Goal: Information Seeking & Learning: Learn about a topic

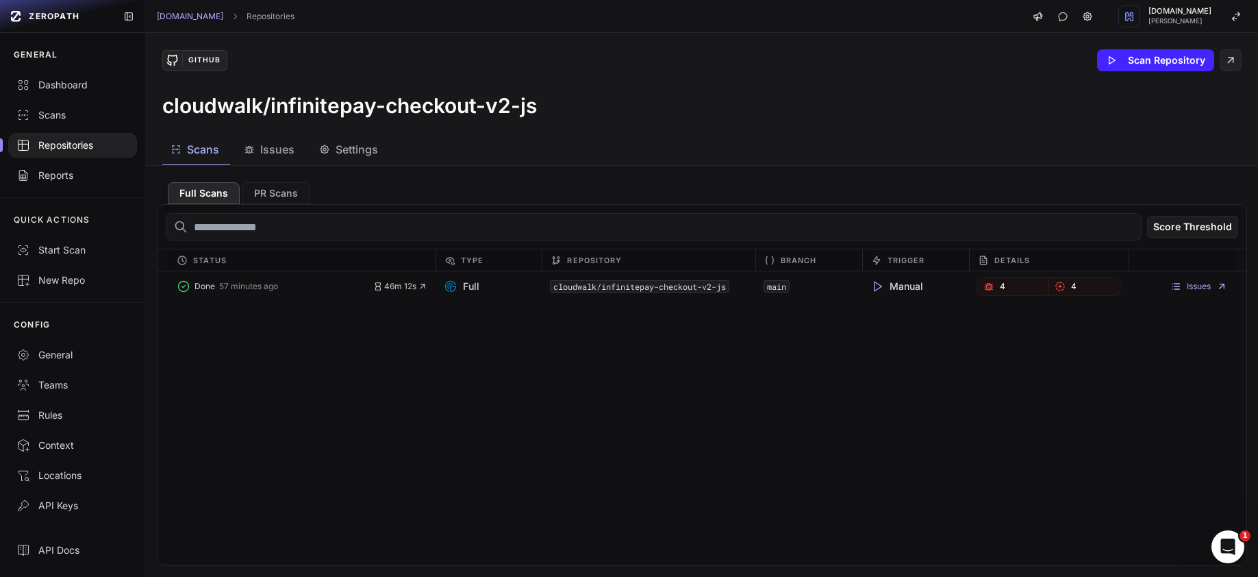
click at [280, 147] on span "Issues" at bounding box center [277, 149] width 34 height 16
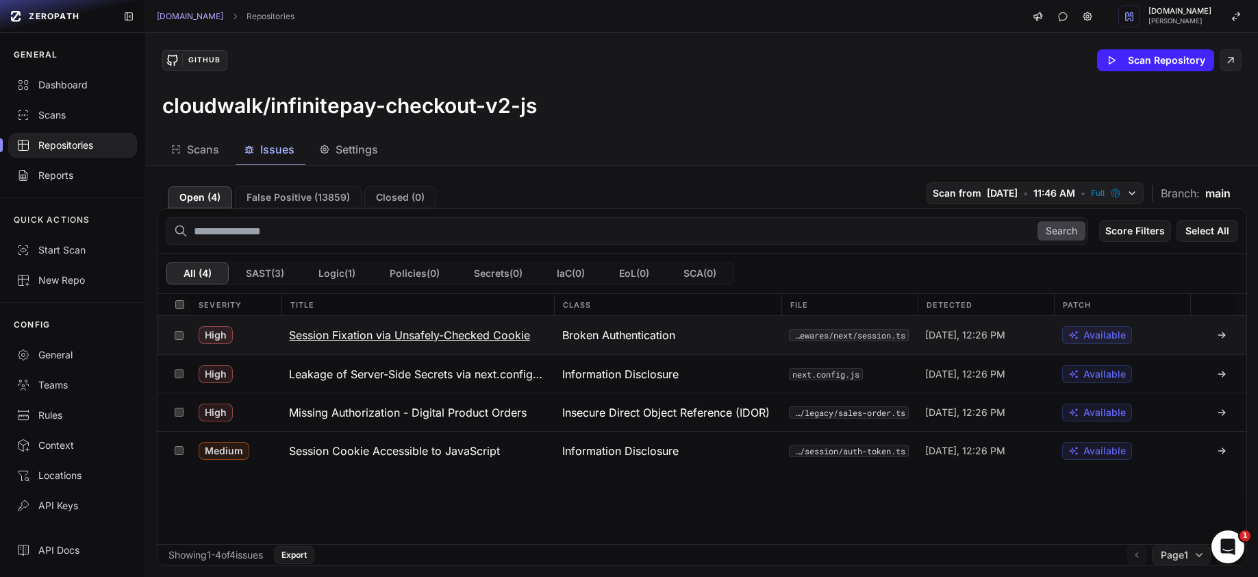
click at [373, 338] on h3 "Session Fixation via Unsafely-Checked Cookie" at bounding box center [409, 335] width 241 height 16
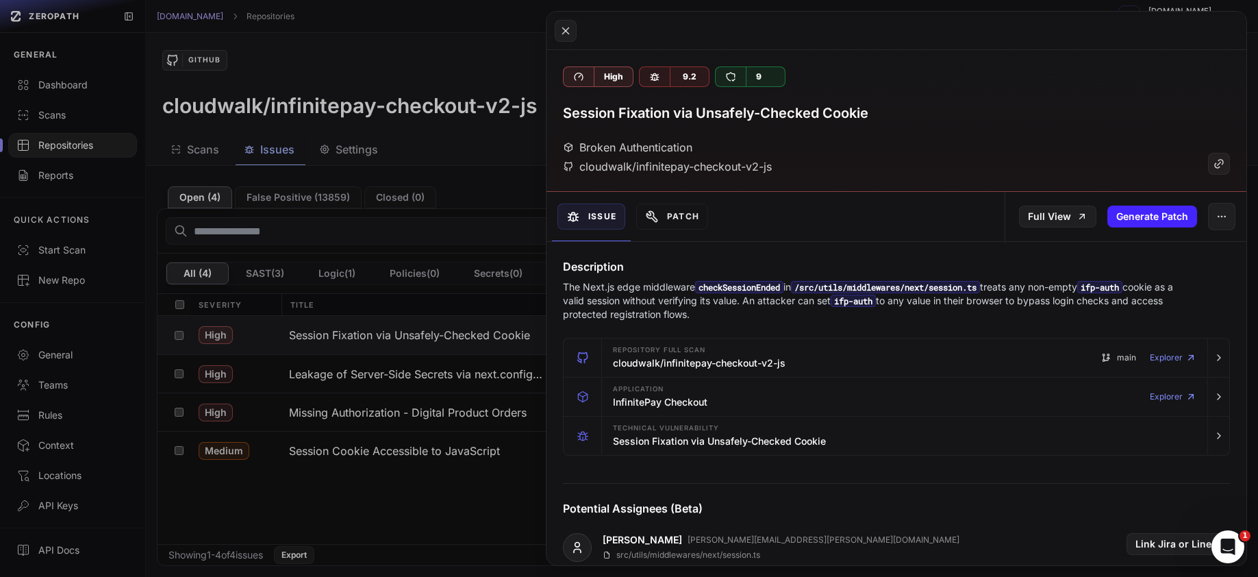
click at [439, 393] on button at bounding box center [629, 288] width 1258 height 577
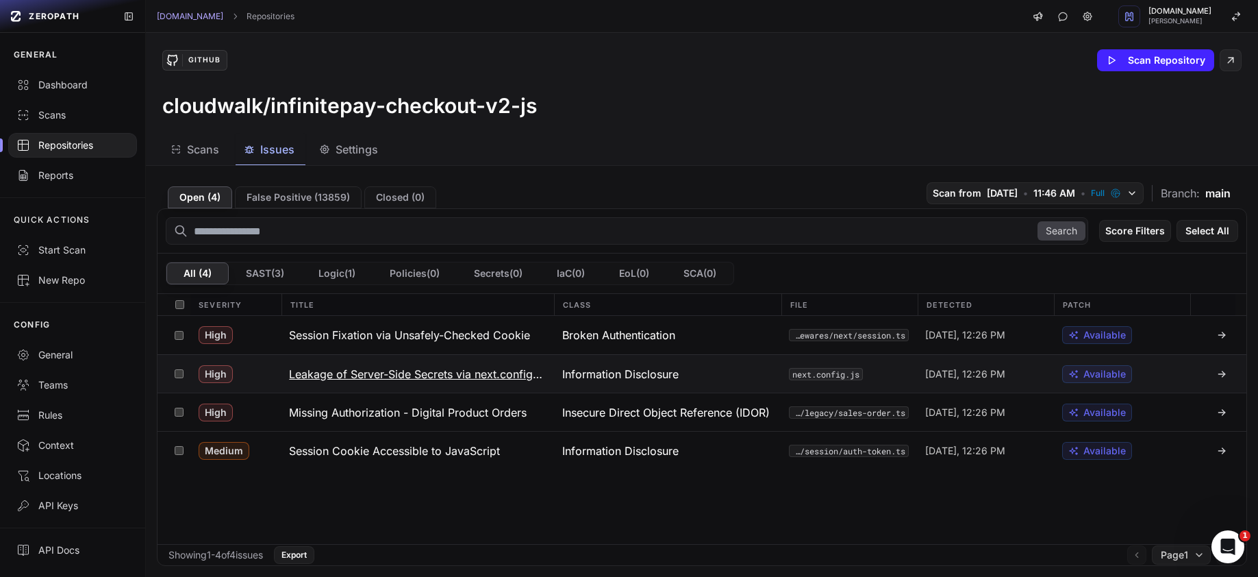
click at [450, 380] on h3 "Leakage of Server-Side Secrets via next.config.js env" at bounding box center [417, 374] width 256 height 16
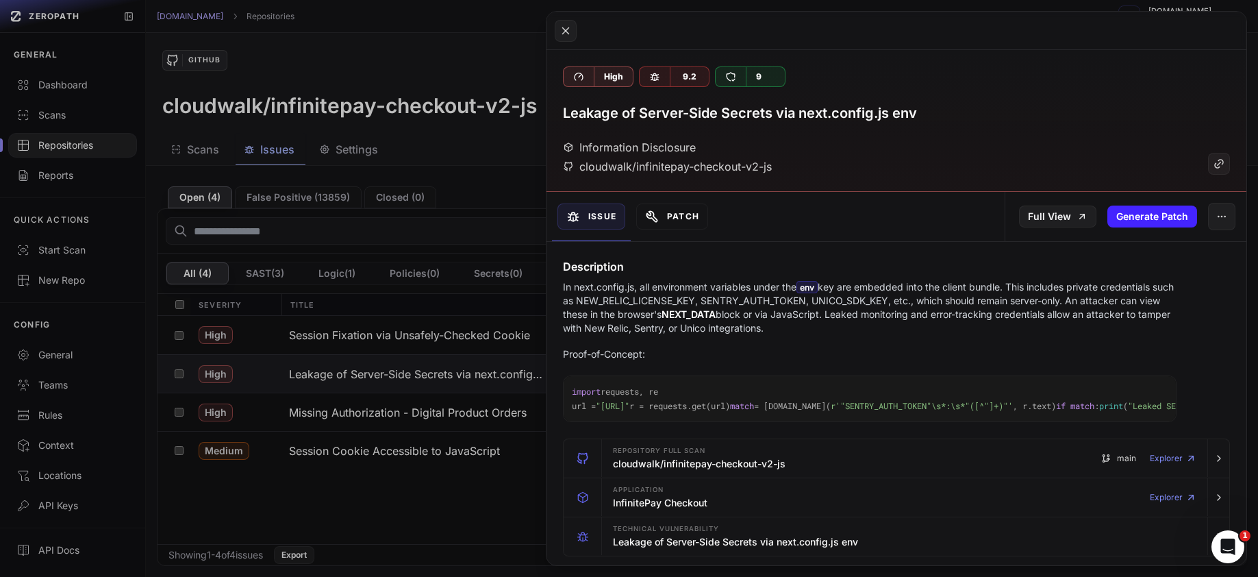
click at [692, 219] on button "Patch" at bounding box center [672, 216] width 72 height 26
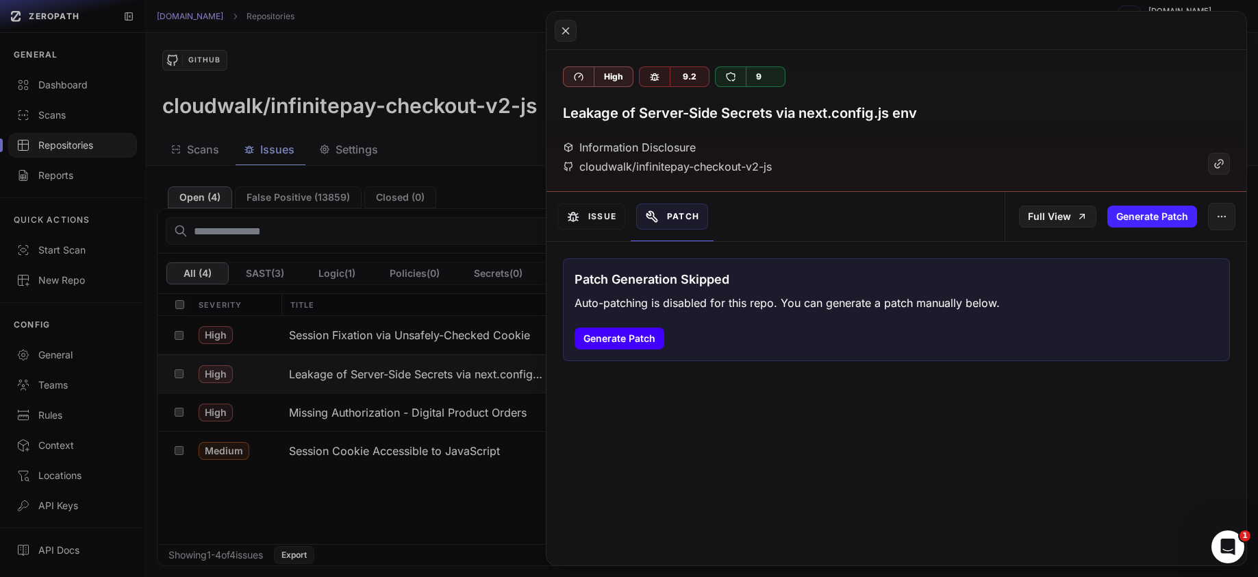
click at [619, 340] on button "Generate Patch" at bounding box center [620, 338] width 90 height 22
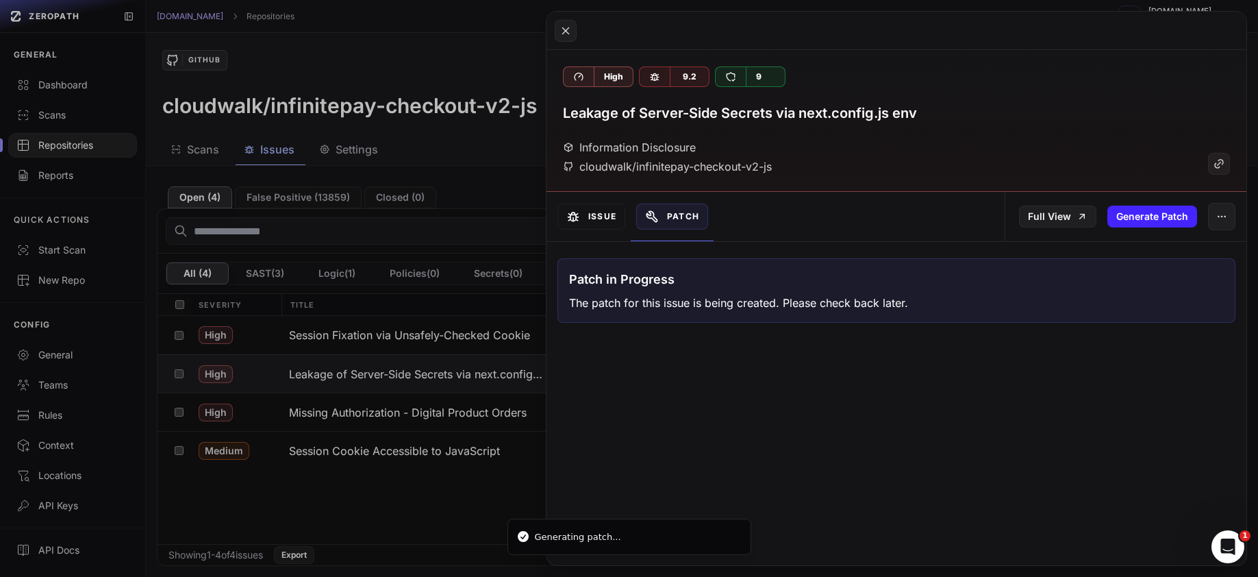
click at [604, 221] on button "Issue" at bounding box center [592, 216] width 68 height 26
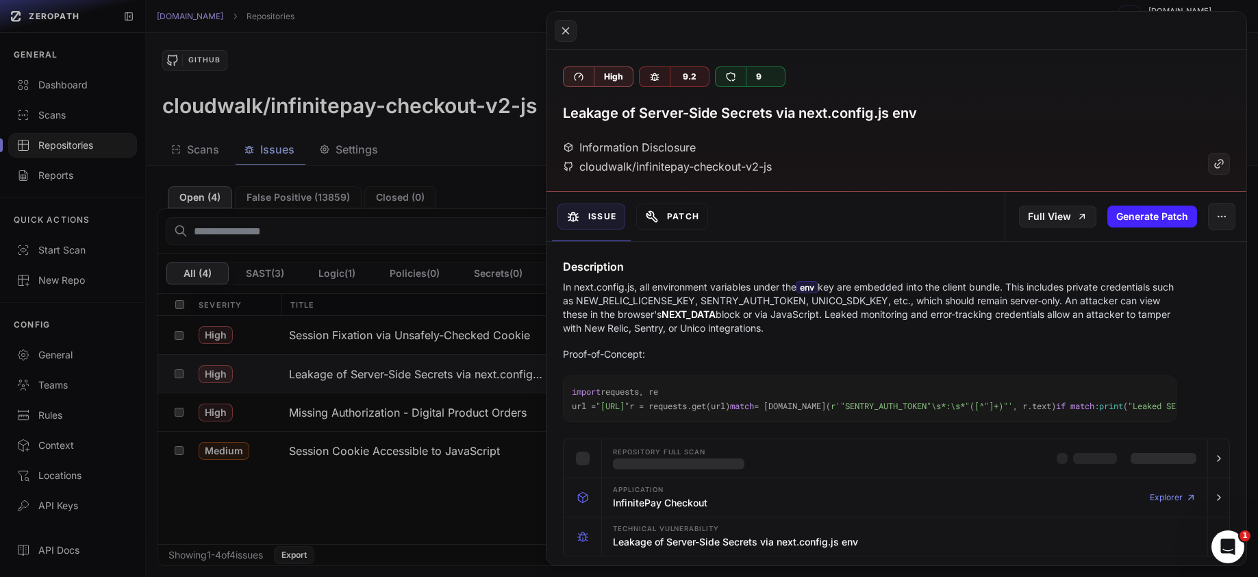
click at [692, 217] on button "Patch" at bounding box center [672, 216] width 72 height 26
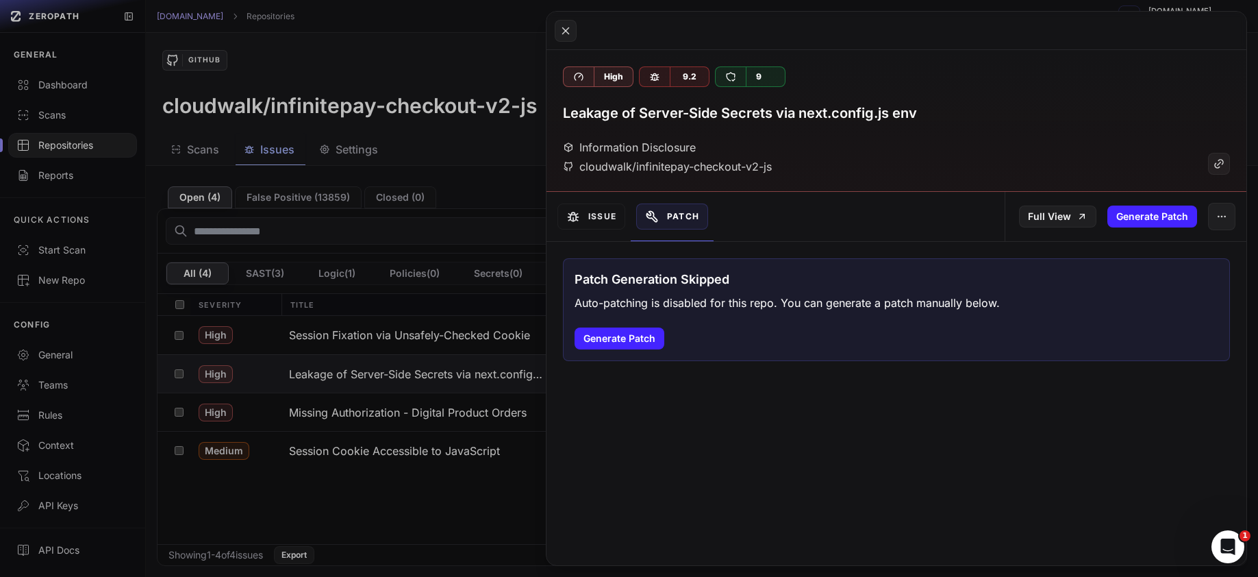
click at [399, 414] on button at bounding box center [629, 288] width 1258 height 577
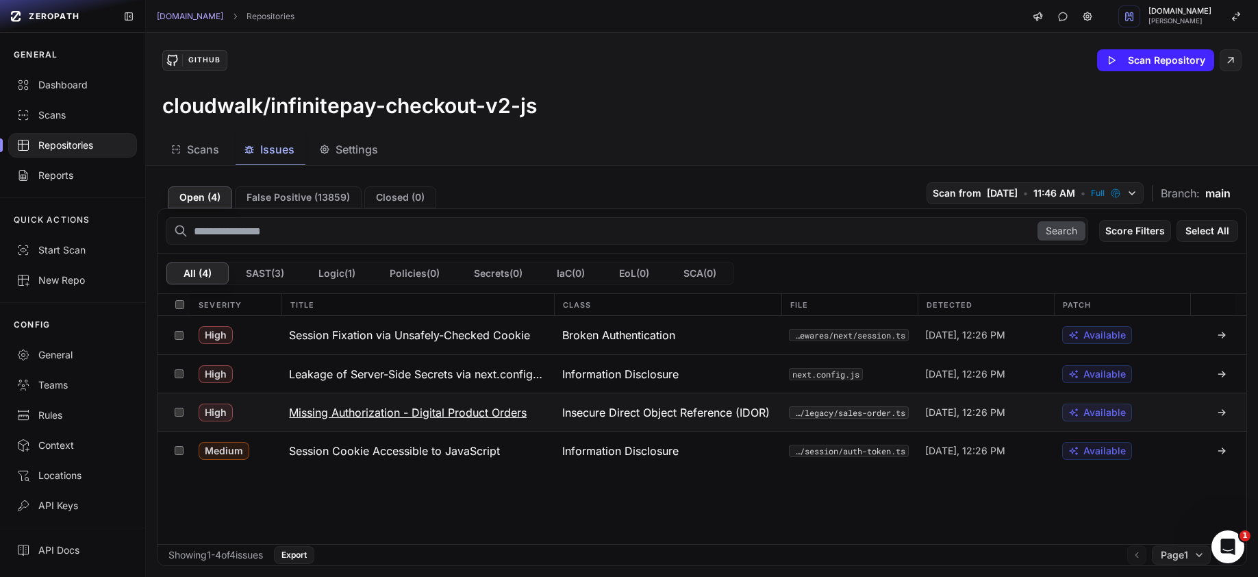
click at [408, 412] on h3 "Missing Authorization - Digital Product Orders" at bounding box center [408, 412] width 238 height 16
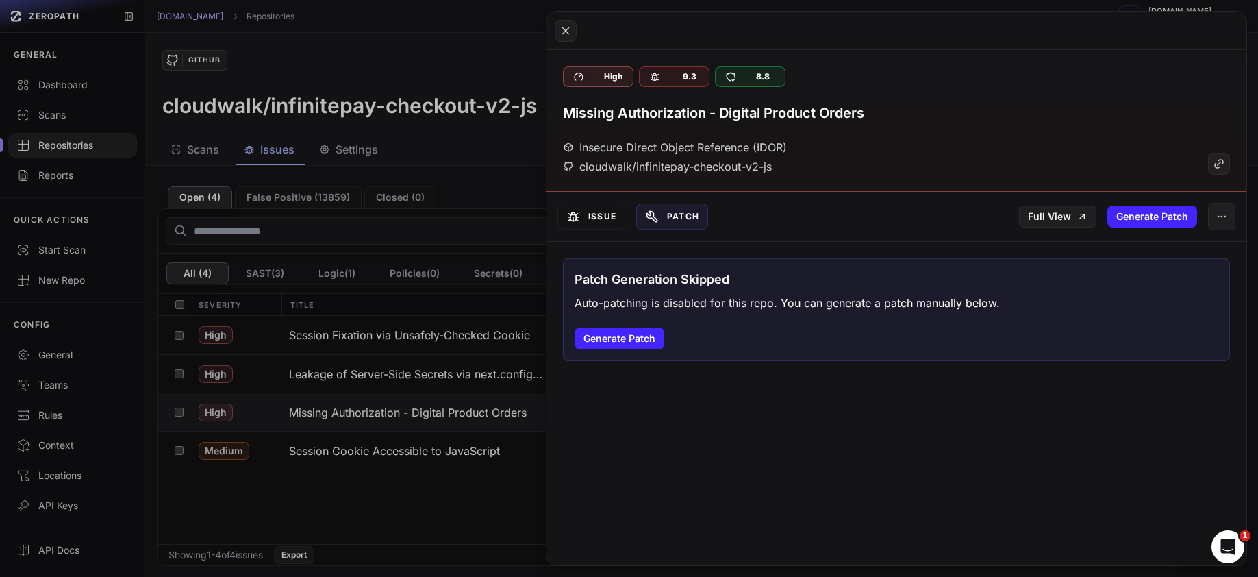
click at [608, 214] on button "Issue" at bounding box center [592, 216] width 68 height 26
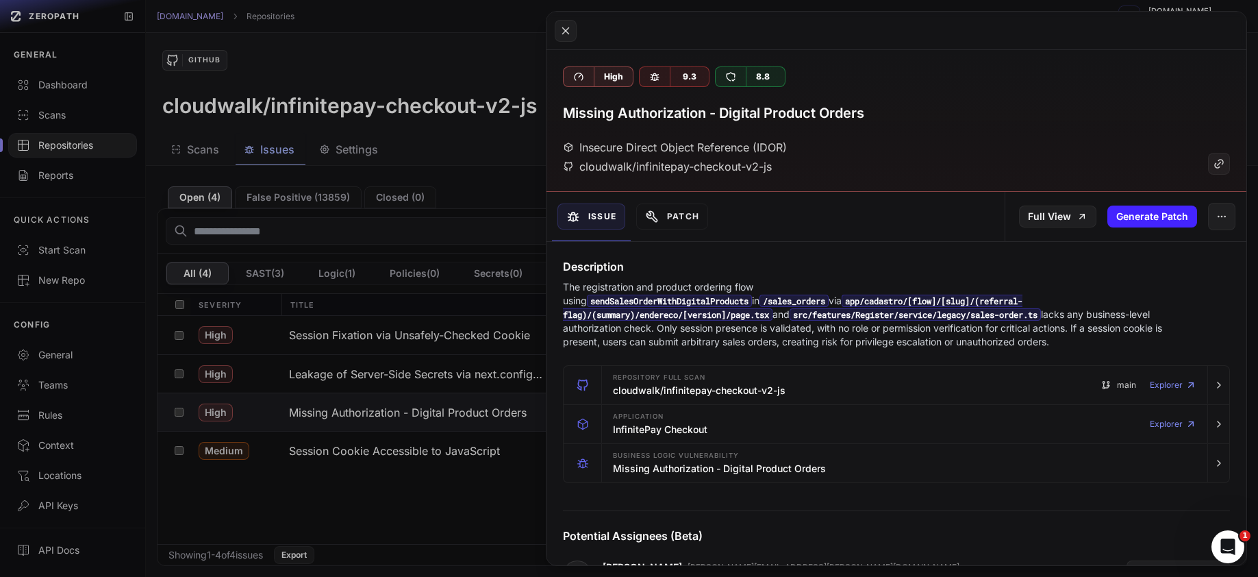
click at [454, 453] on button at bounding box center [629, 288] width 1258 height 577
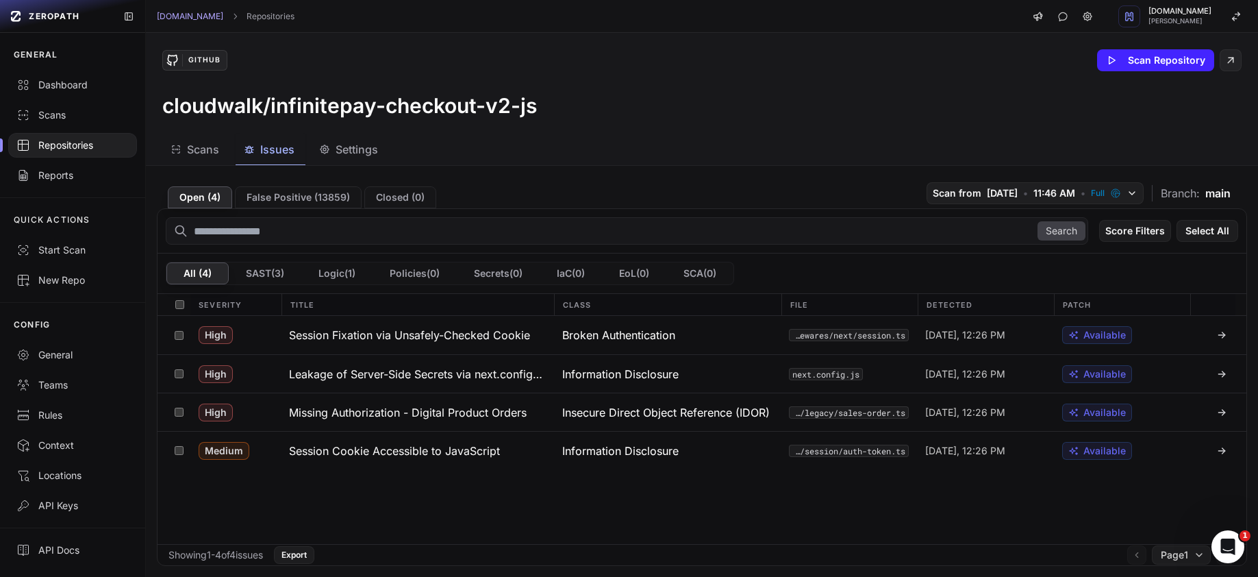
click at [454, 453] on h3 "Session Cookie Accessible to JavaScript" at bounding box center [394, 450] width 211 height 16
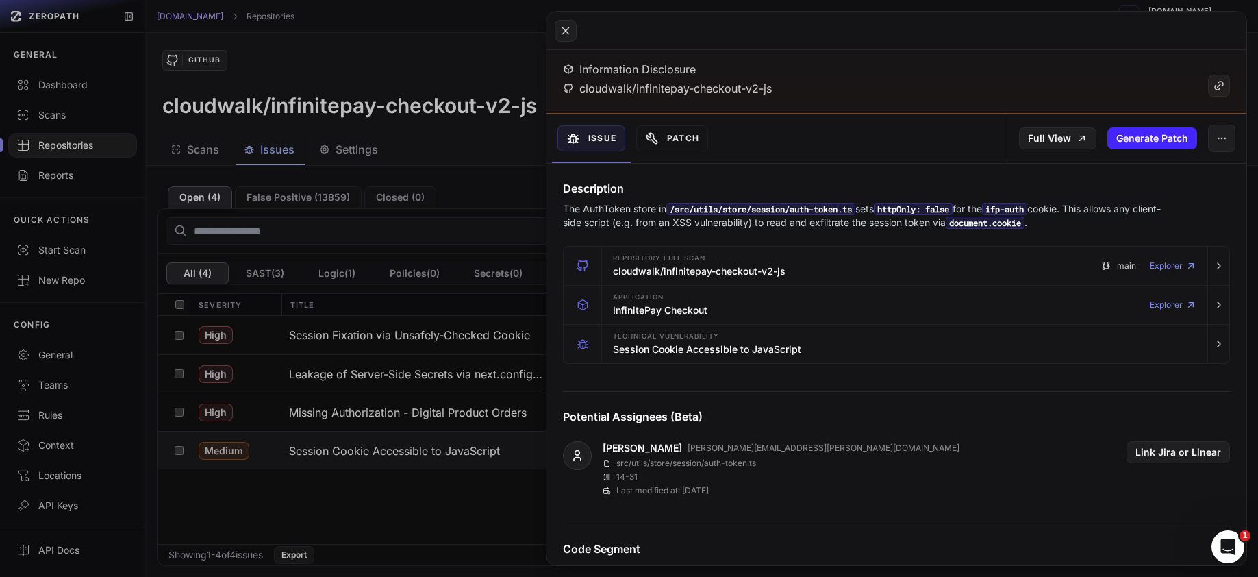
scroll to position [75, 0]
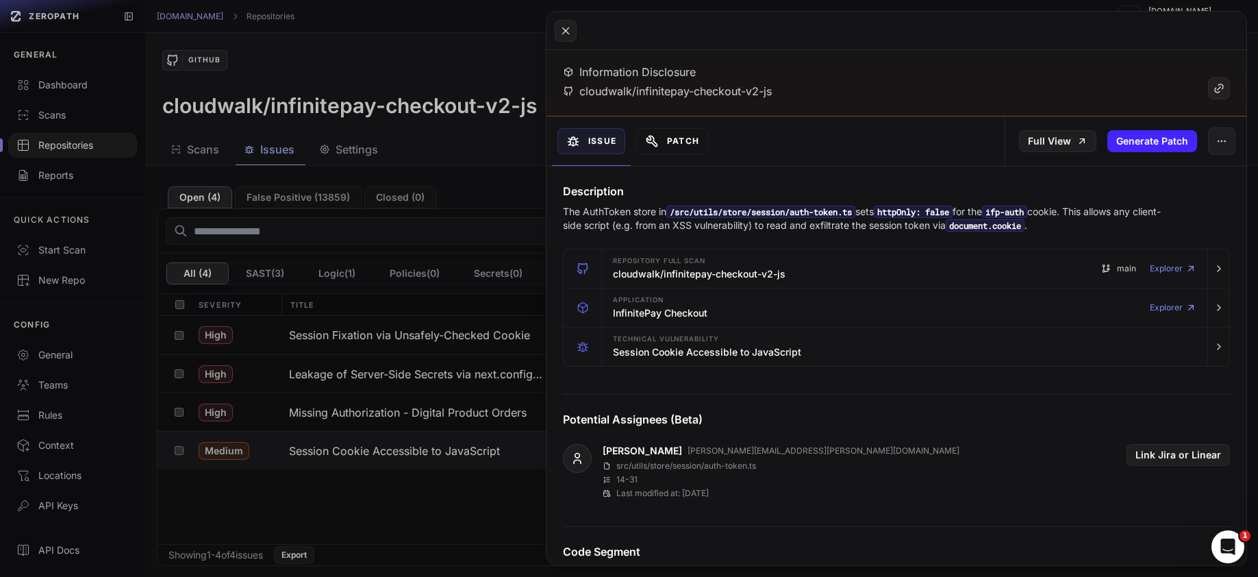
click at [692, 142] on button "Patch" at bounding box center [672, 141] width 72 height 26
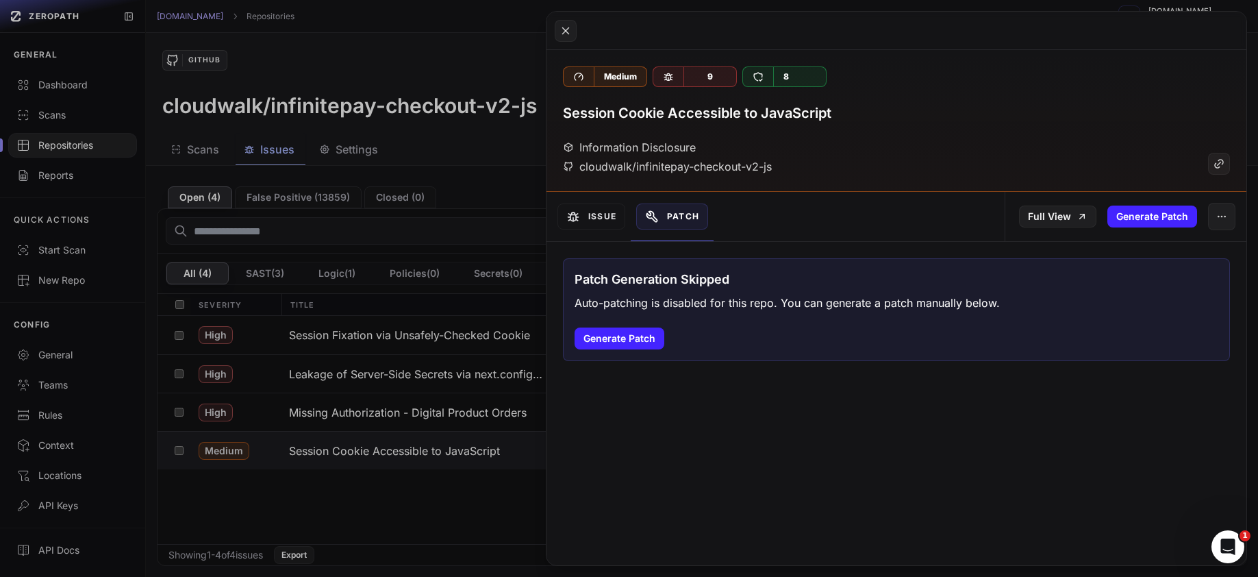
scroll to position [0, 0]
click at [653, 346] on button "Generate Patch" at bounding box center [620, 338] width 90 height 22
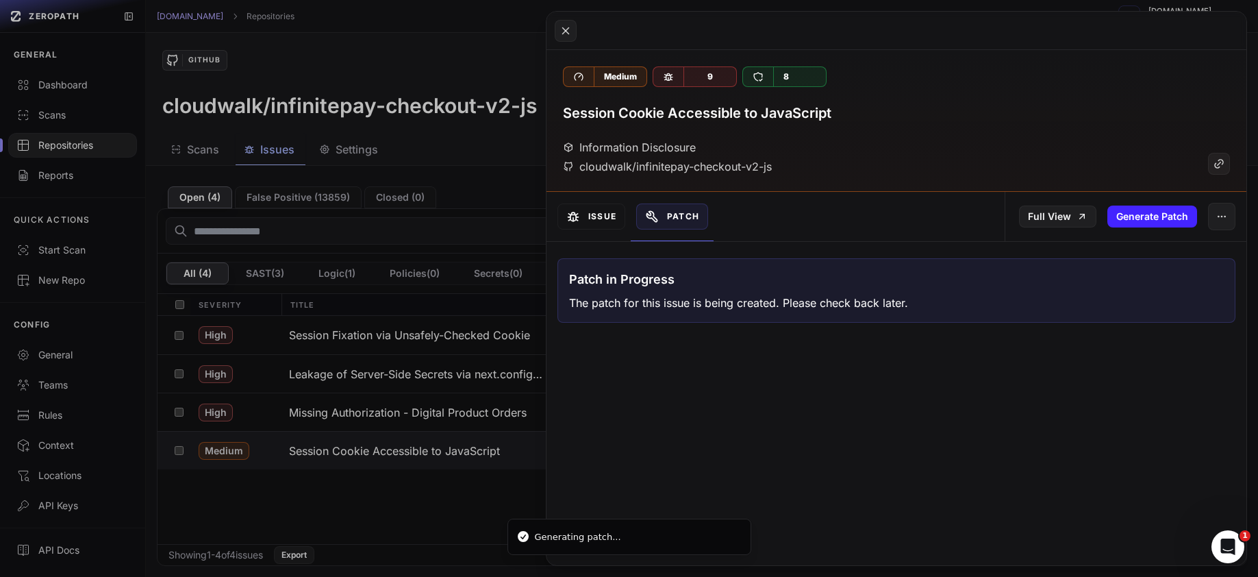
click at [605, 218] on button "Issue" at bounding box center [592, 216] width 68 height 26
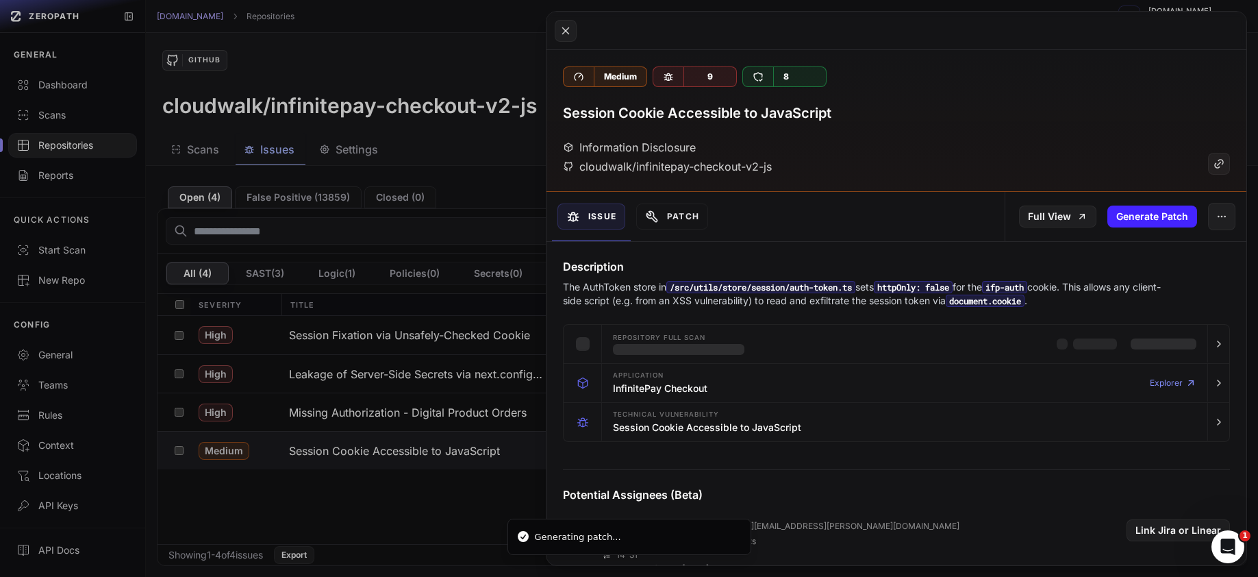
click at [482, 334] on button at bounding box center [629, 288] width 1258 height 577
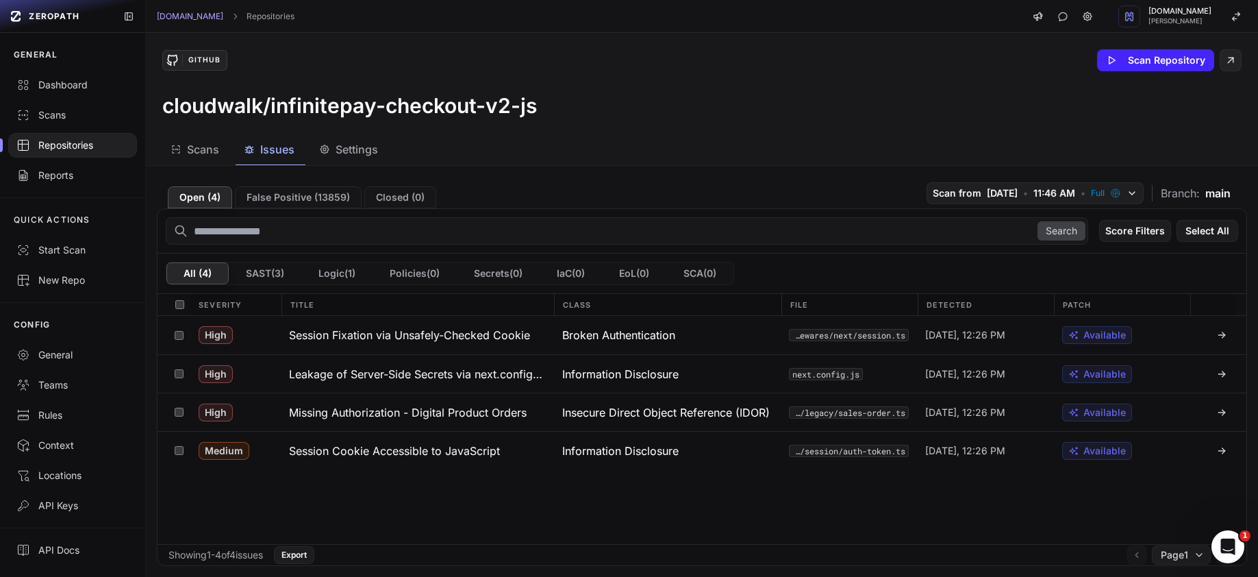
click at [482, 334] on h3 "Session Fixation via Unsafely-Checked Cookie" at bounding box center [409, 335] width 241 height 16
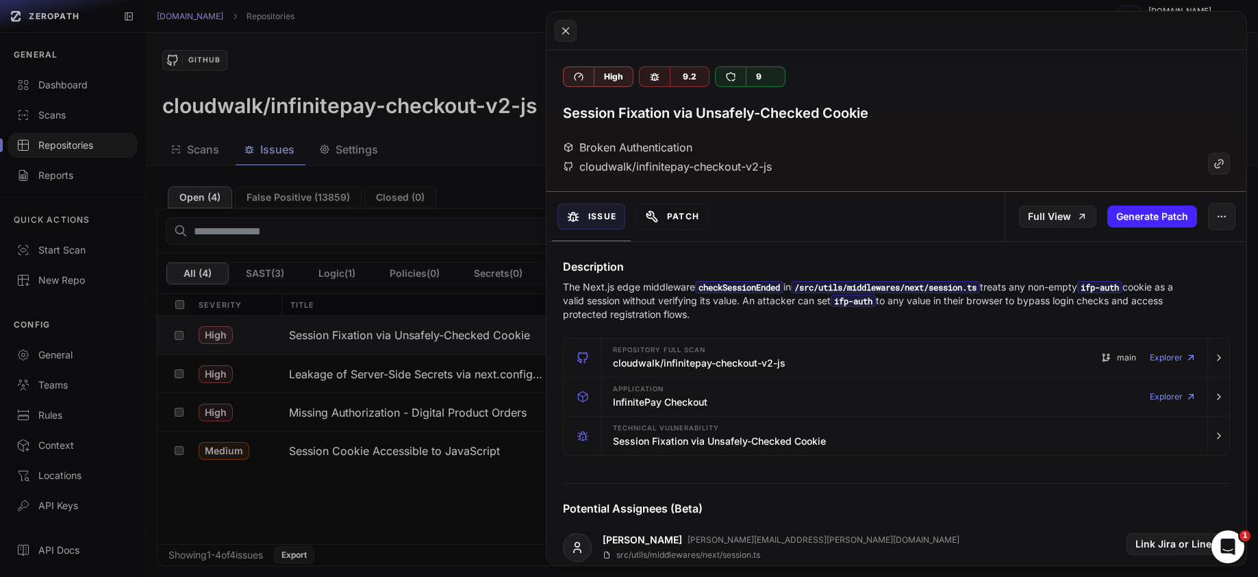
click at [692, 212] on button "Patch" at bounding box center [672, 216] width 72 height 26
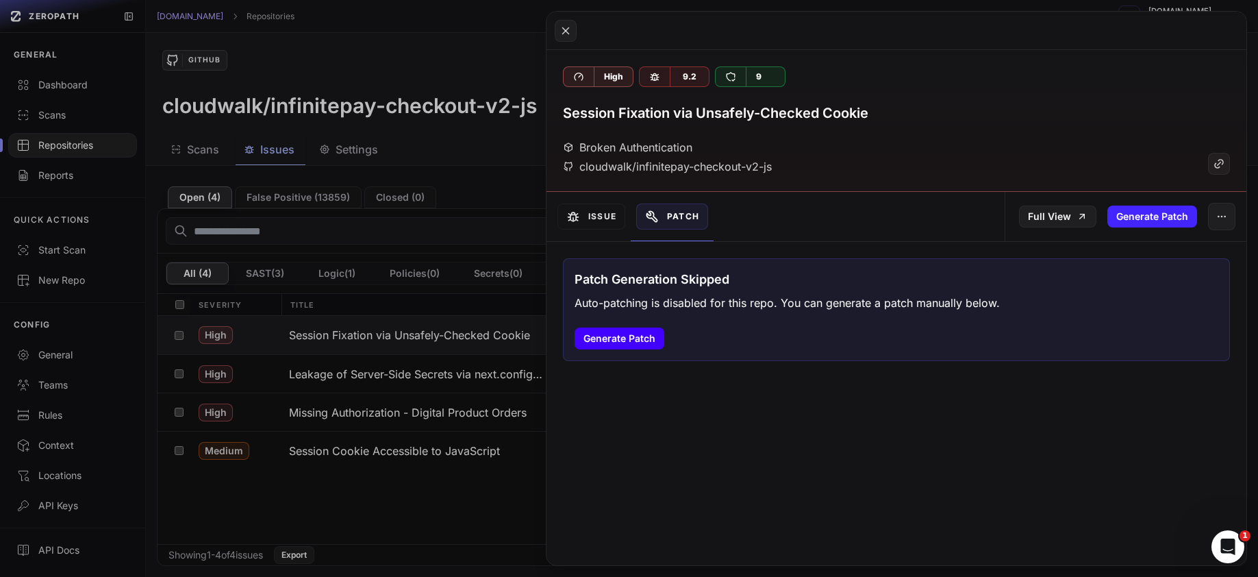
click at [645, 334] on button "Generate Patch" at bounding box center [620, 338] width 90 height 22
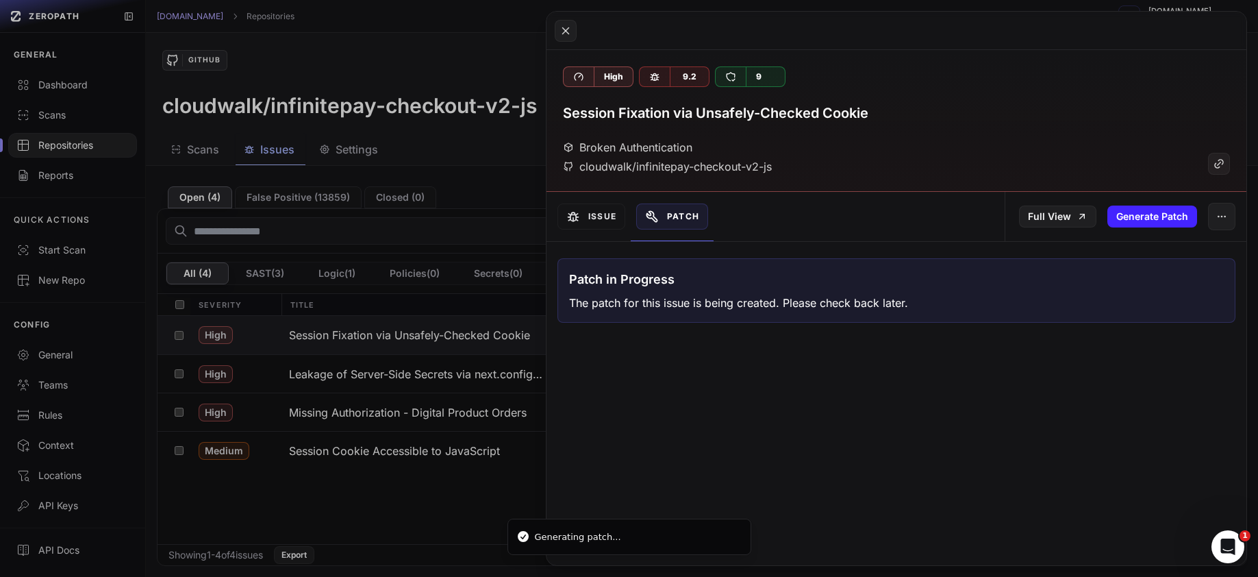
click at [410, 414] on button at bounding box center [629, 288] width 1258 height 577
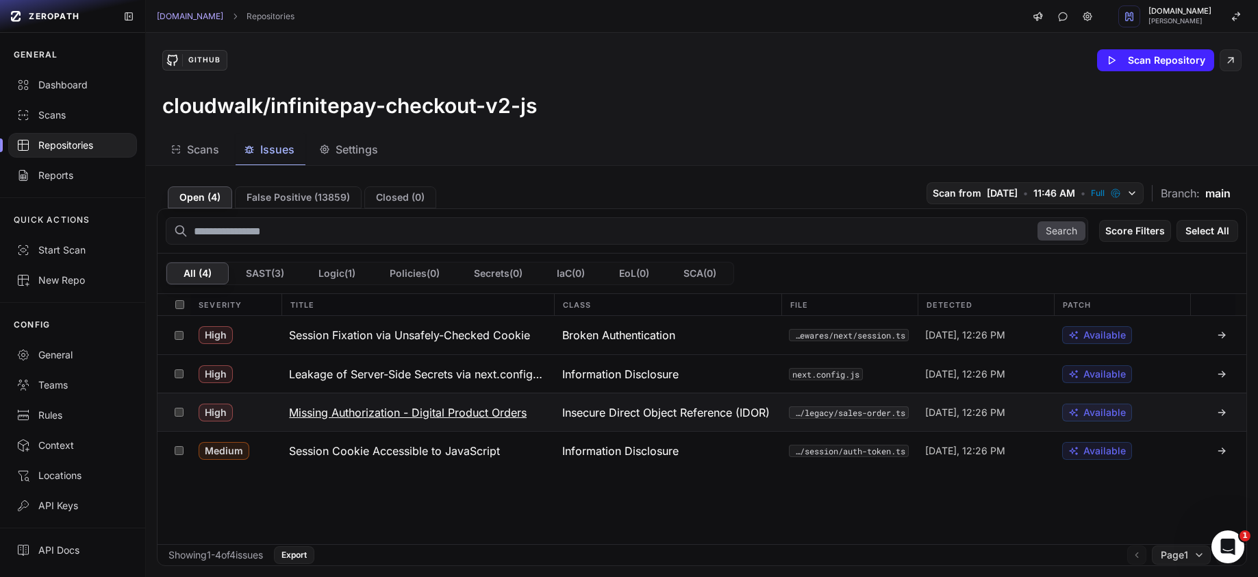
click at [415, 410] on h3 "Missing Authorization - Digital Product Orders" at bounding box center [408, 412] width 238 height 16
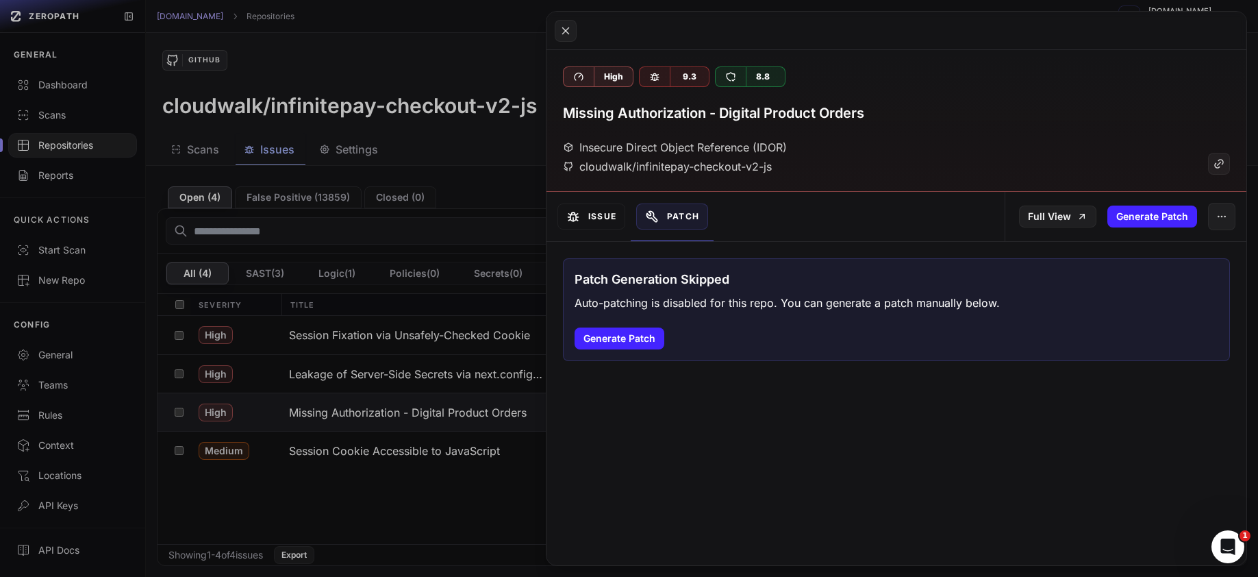
click at [604, 220] on button "Issue" at bounding box center [592, 216] width 68 height 26
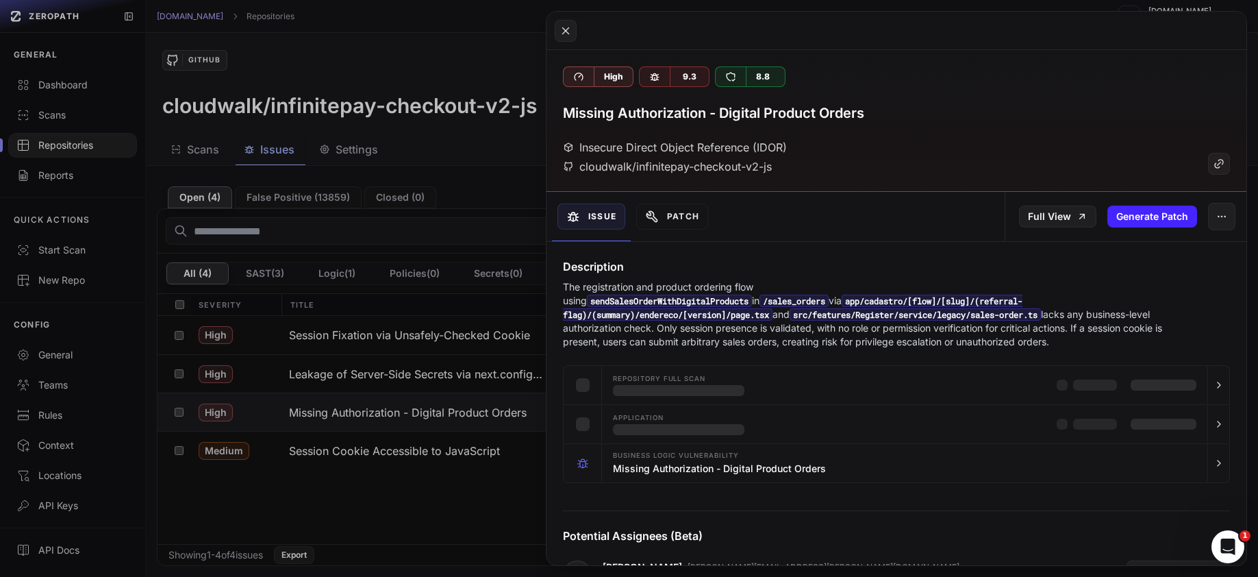
click at [438, 379] on button at bounding box center [629, 288] width 1258 height 577
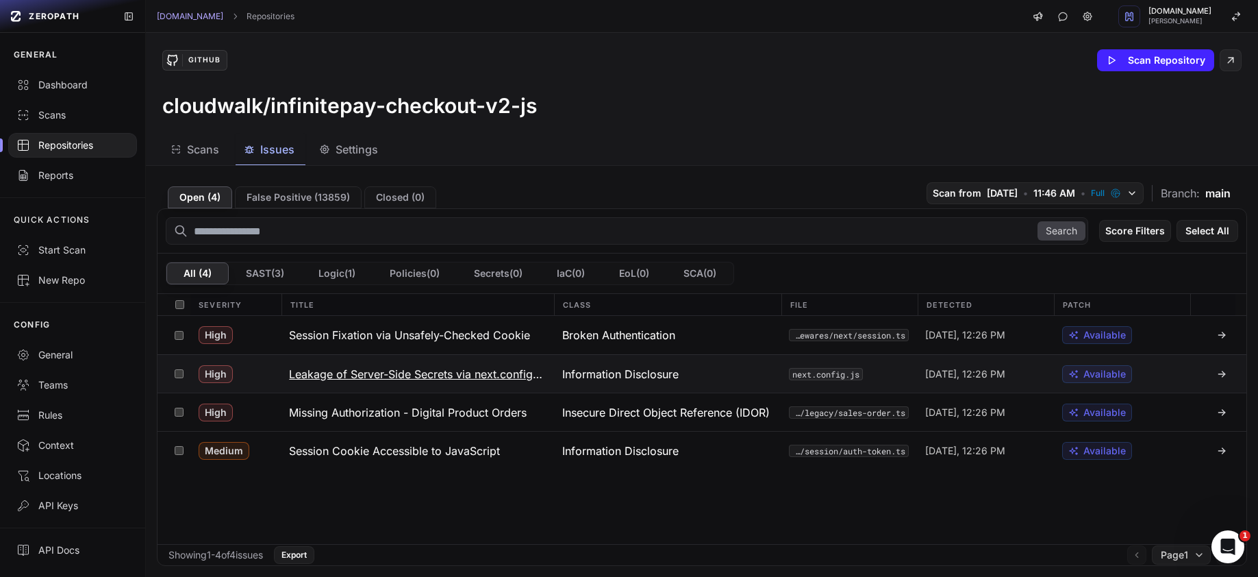
click at [473, 375] on h3 "Leakage of Server-Side Secrets via next.config.js env" at bounding box center [417, 374] width 256 height 16
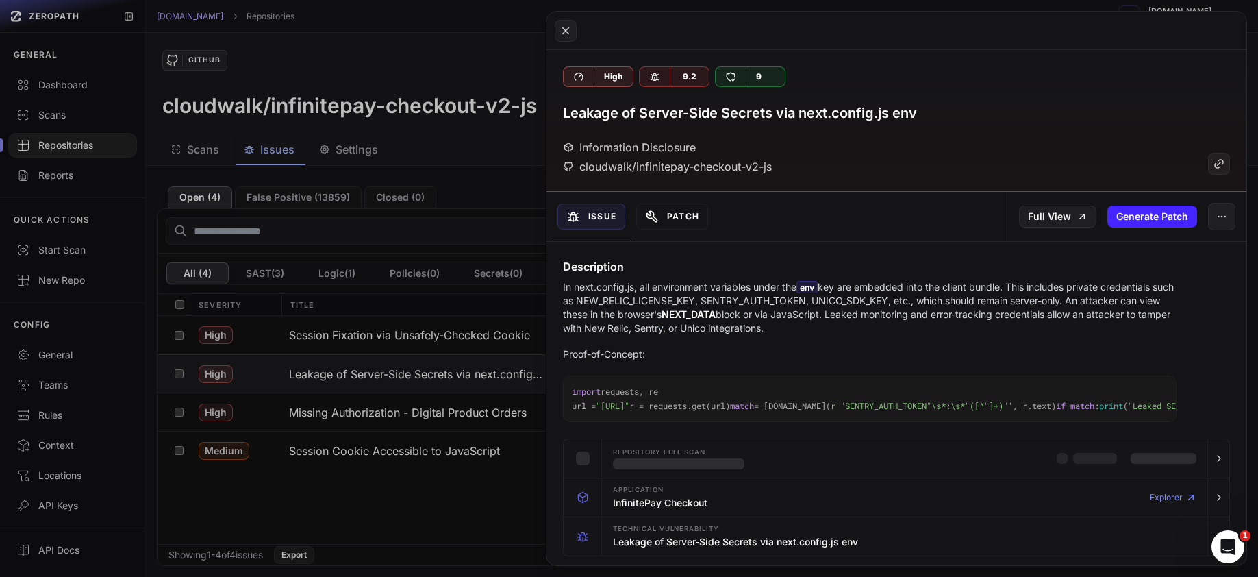
click at [688, 222] on button "Patch" at bounding box center [672, 216] width 72 height 26
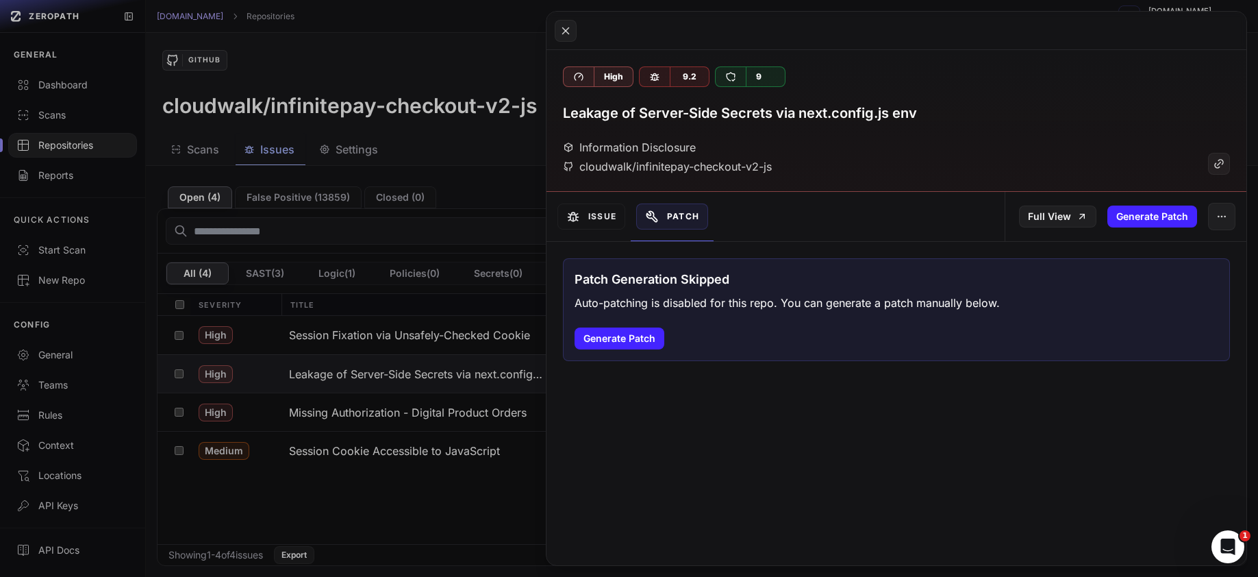
click at [466, 323] on button at bounding box center [629, 288] width 1258 height 577
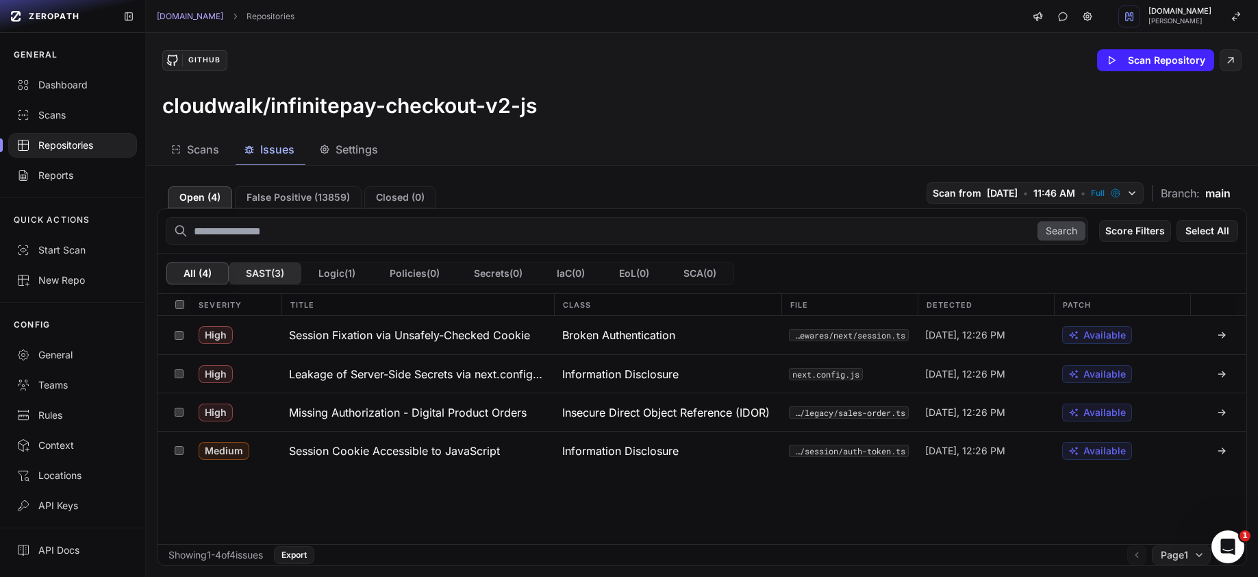
click at [275, 276] on button "SAST ( 3 )" at bounding box center [265, 273] width 73 height 22
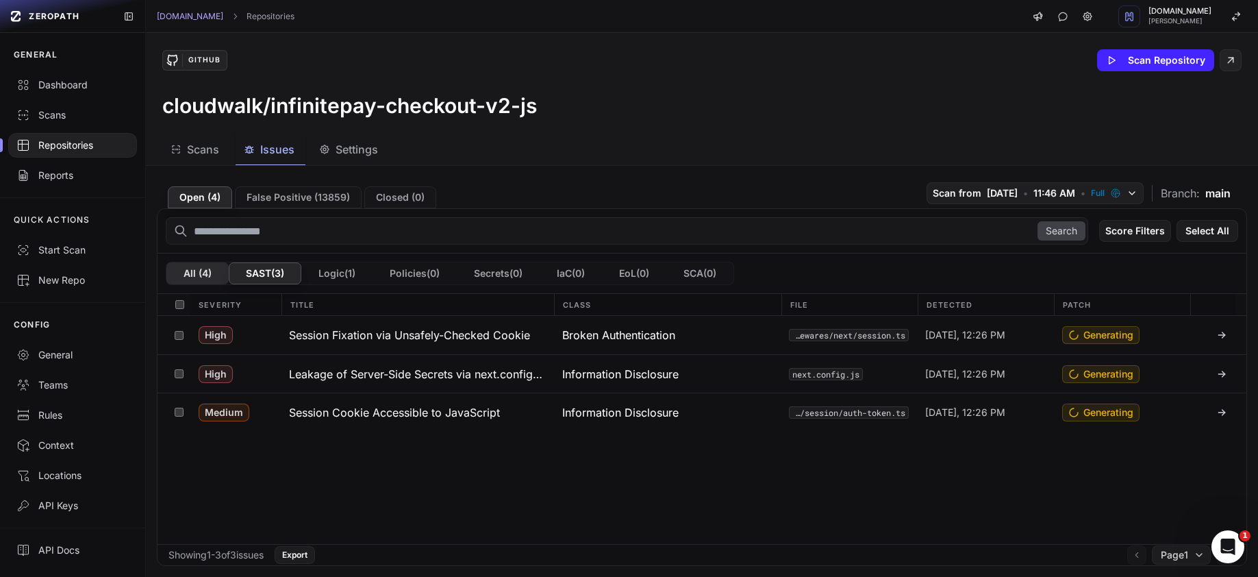
click at [214, 271] on button "All ( 4 )" at bounding box center [197, 273] width 62 height 22
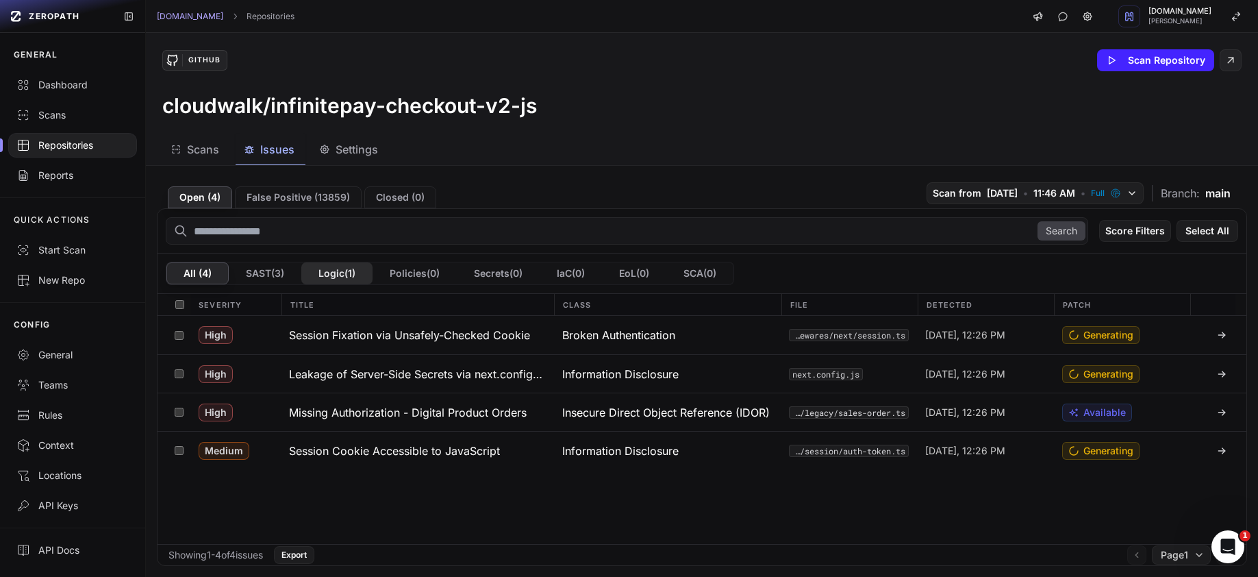
click at [345, 273] on button "Logic ( 1 )" at bounding box center [336, 273] width 71 height 22
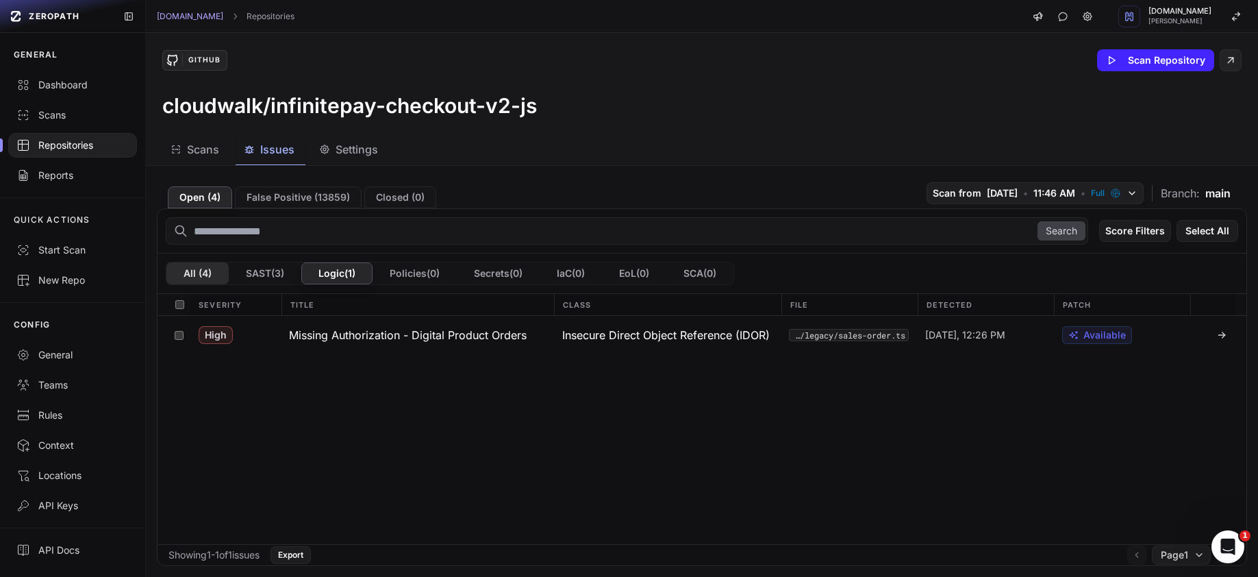
click at [209, 274] on button "All ( 4 )" at bounding box center [197, 273] width 62 height 22
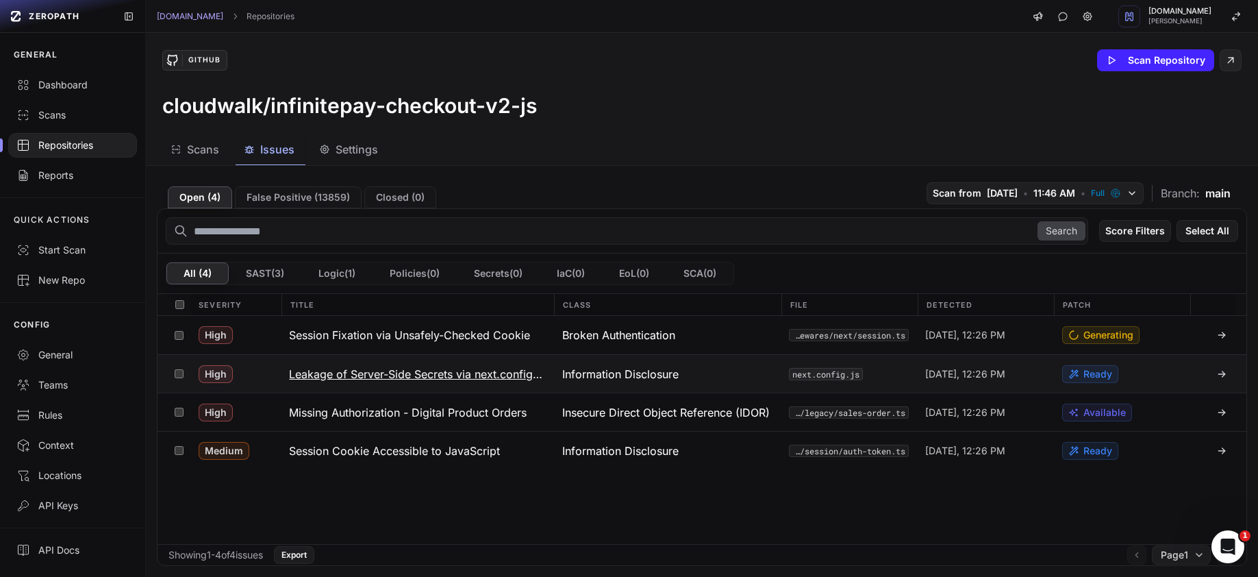
click at [363, 373] on h3 "Leakage of Server-Side Secrets via next.config.js env" at bounding box center [417, 374] width 256 height 16
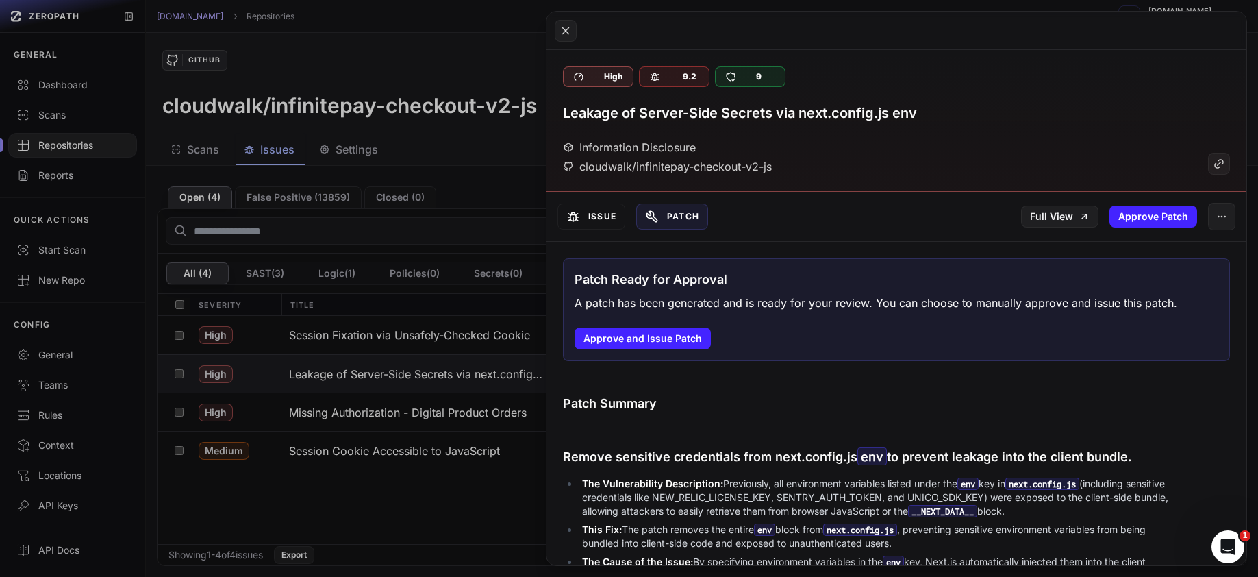
click at [588, 222] on button "Issue" at bounding box center [592, 216] width 68 height 26
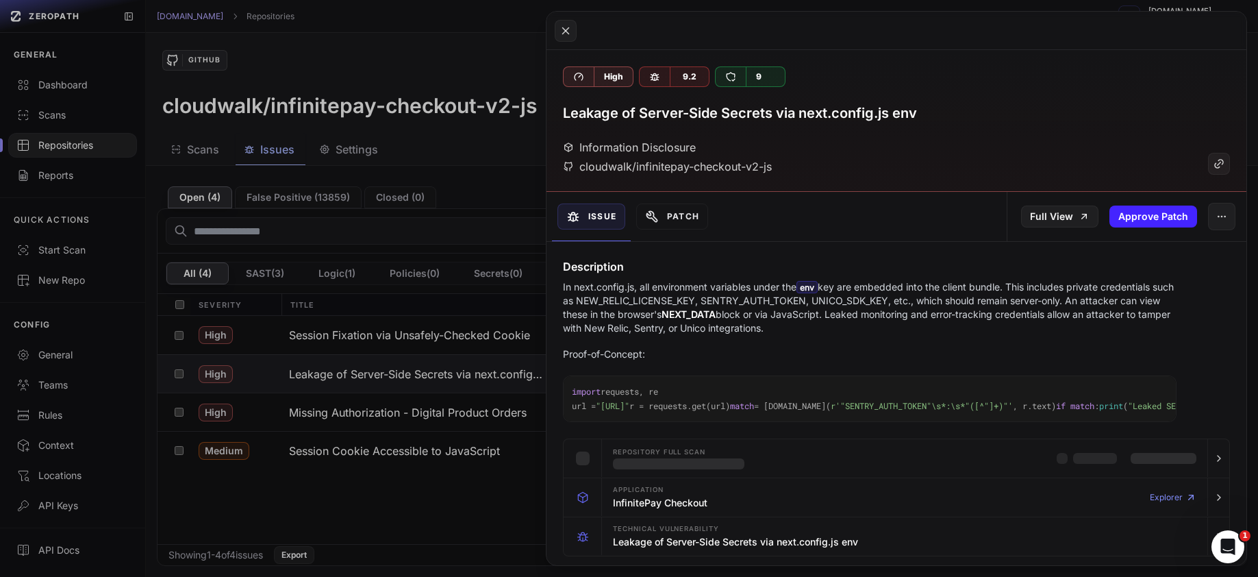
click at [490, 223] on button at bounding box center [629, 288] width 1258 height 577
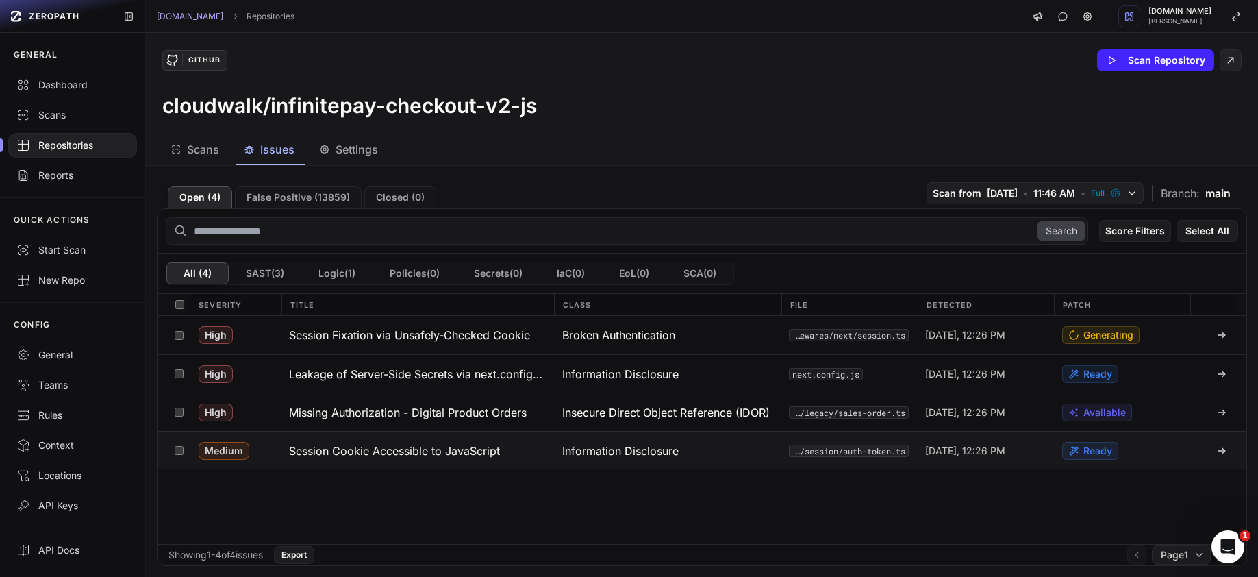
click at [436, 452] on h3 "Session Cookie Accessible to JavaScript" at bounding box center [394, 450] width 211 height 16
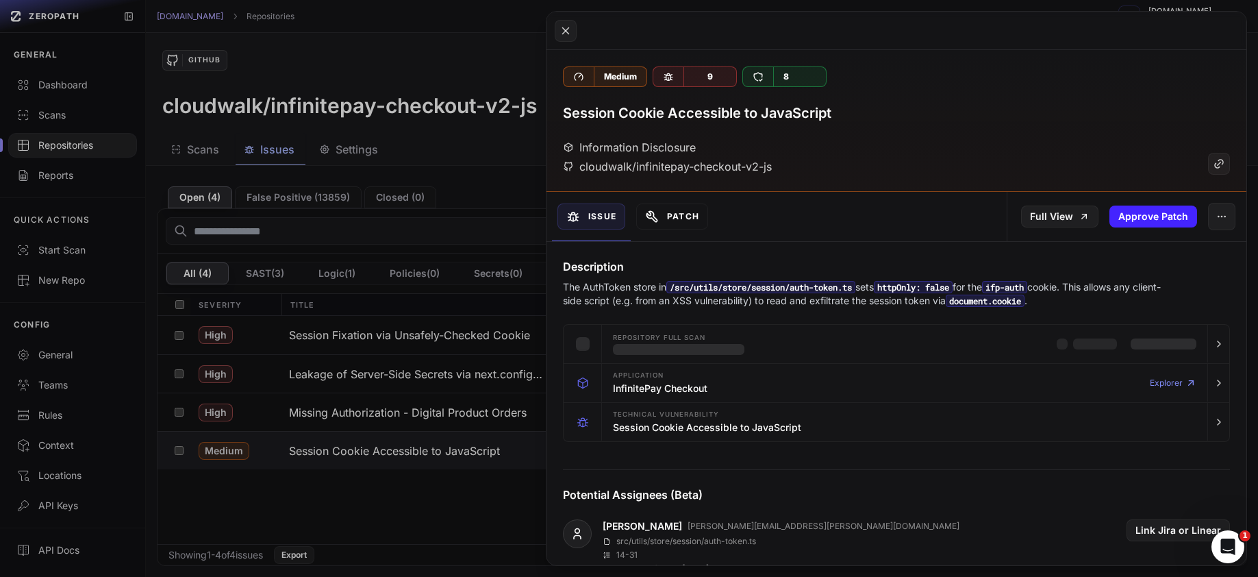
click at [688, 217] on button "Patch" at bounding box center [672, 216] width 72 height 26
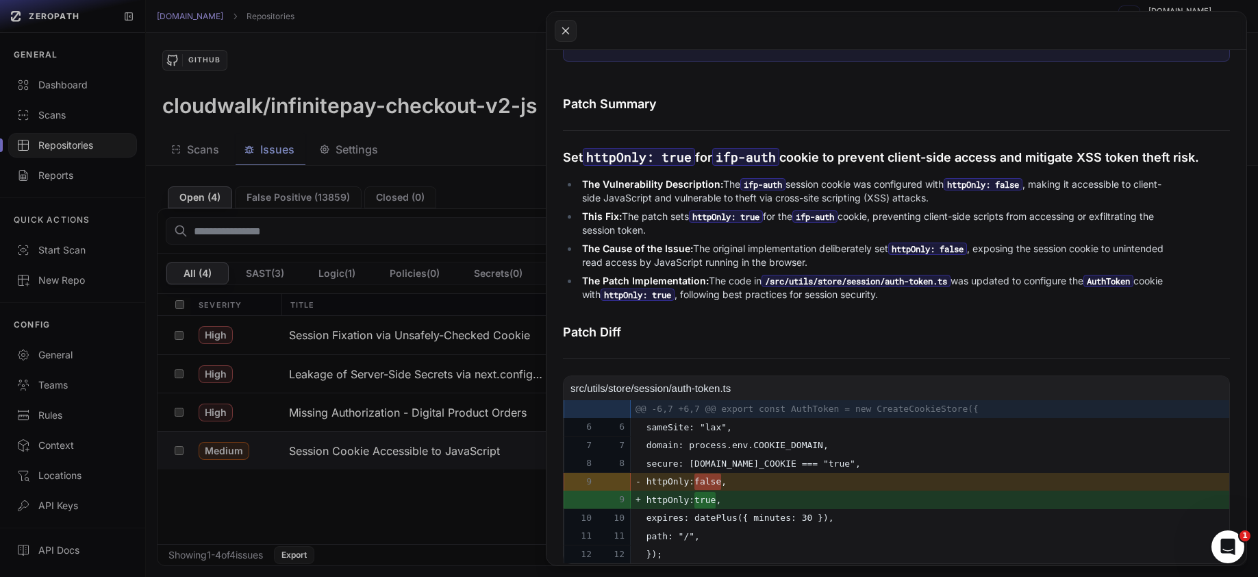
scroll to position [309, 0]
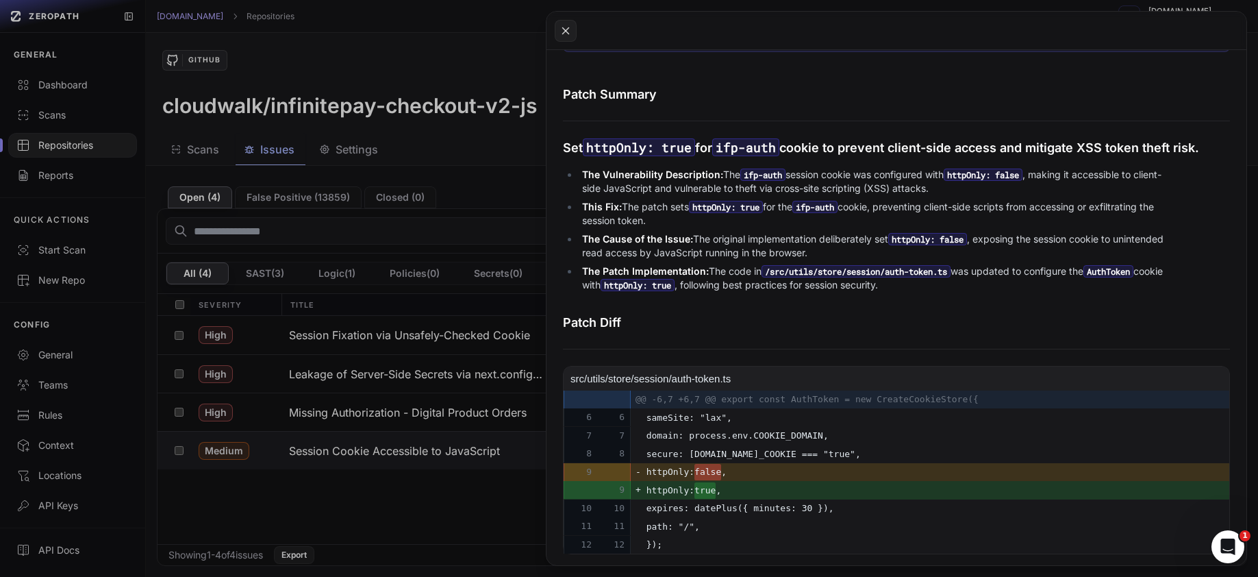
click at [389, 332] on button at bounding box center [629, 288] width 1258 height 577
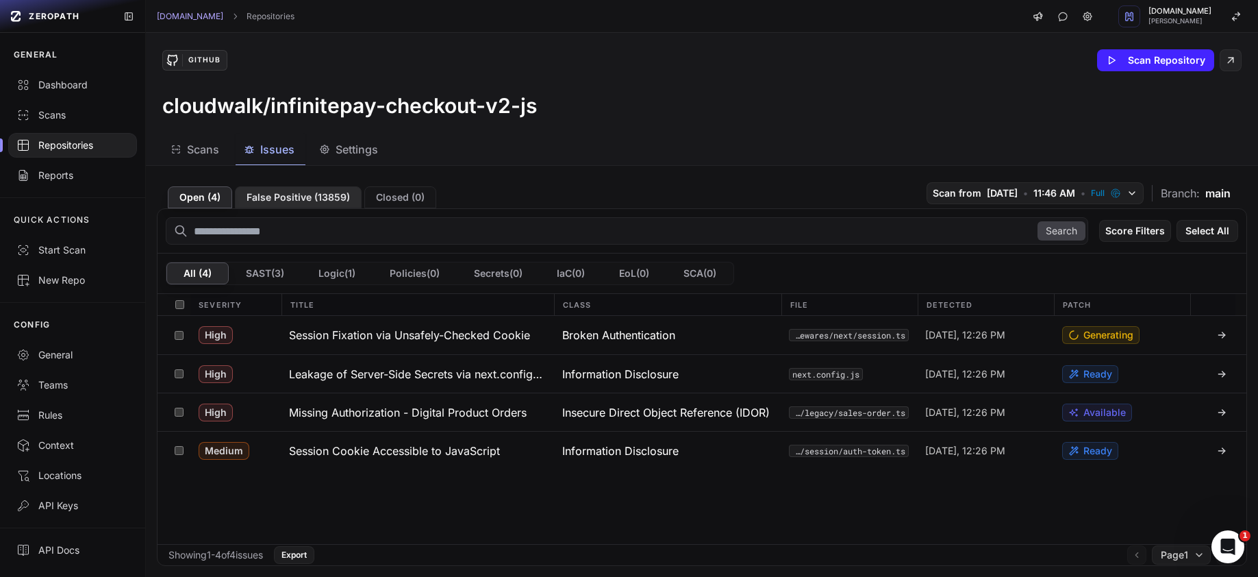
click at [331, 192] on button "False Positive ( 13859 )" at bounding box center [298, 197] width 127 height 22
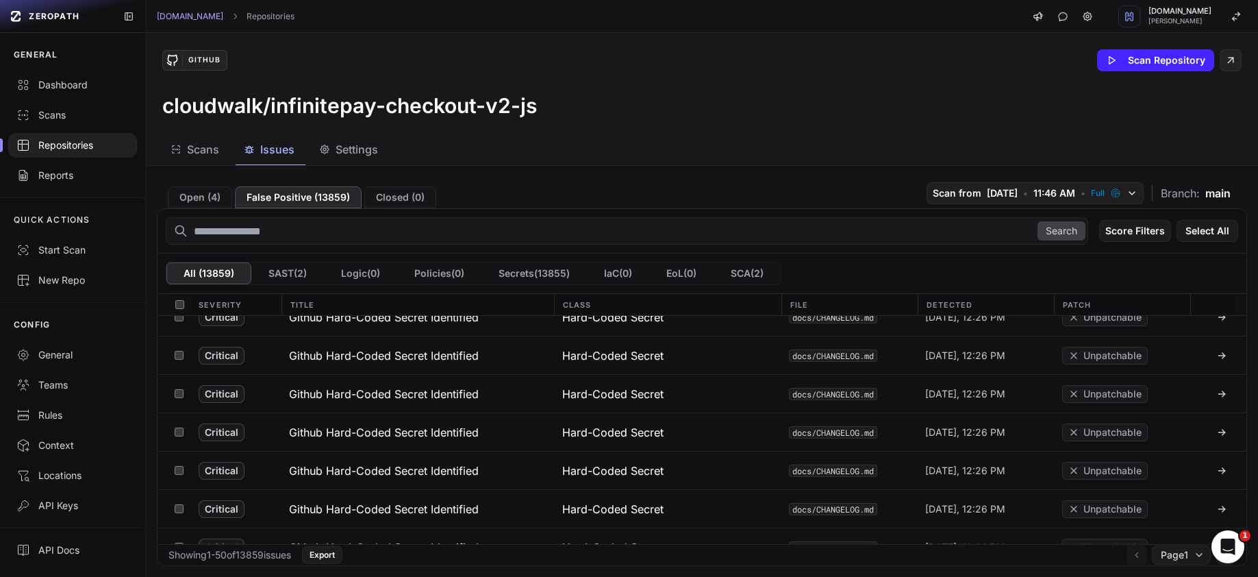
scroll to position [1690, 0]
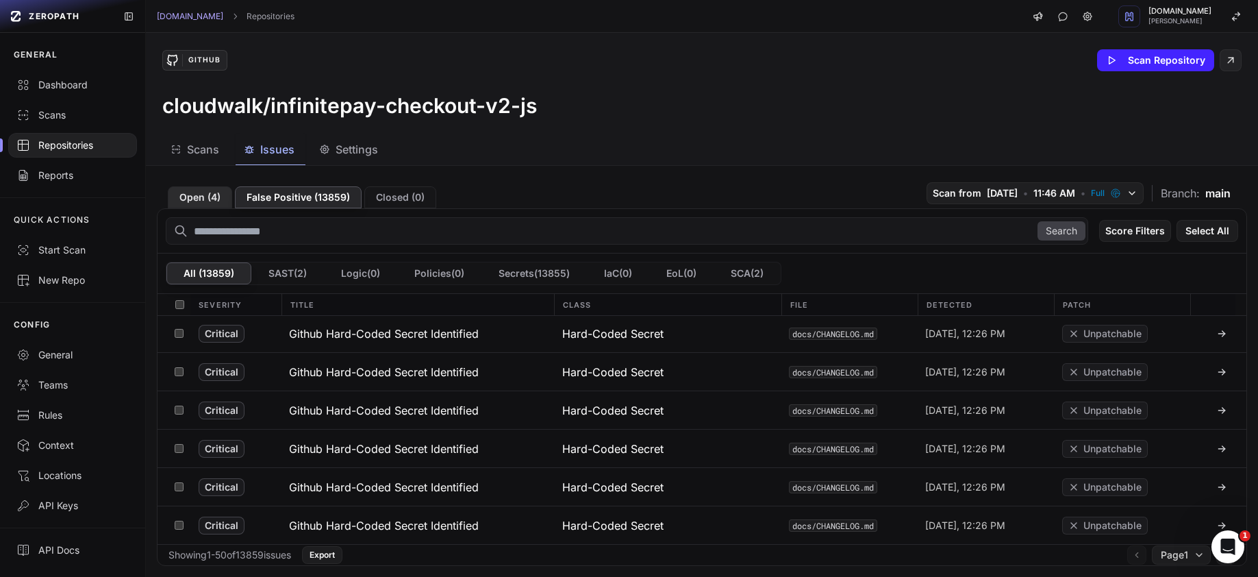
click at [192, 195] on button "Open ( 4 )" at bounding box center [200, 197] width 64 height 22
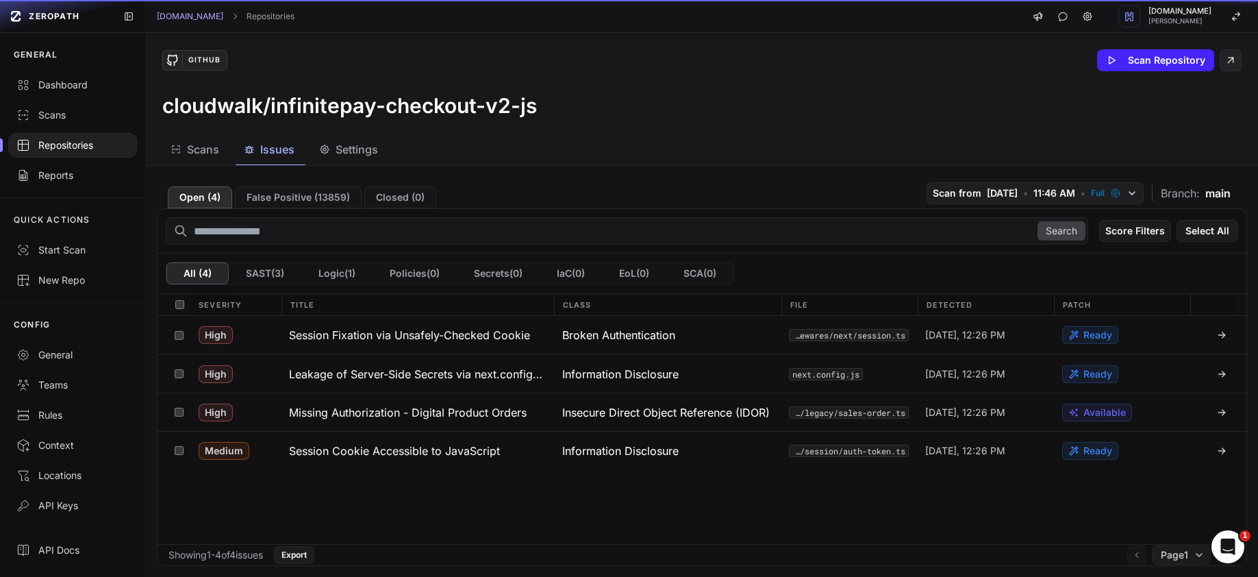
scroll to position [0, 0]
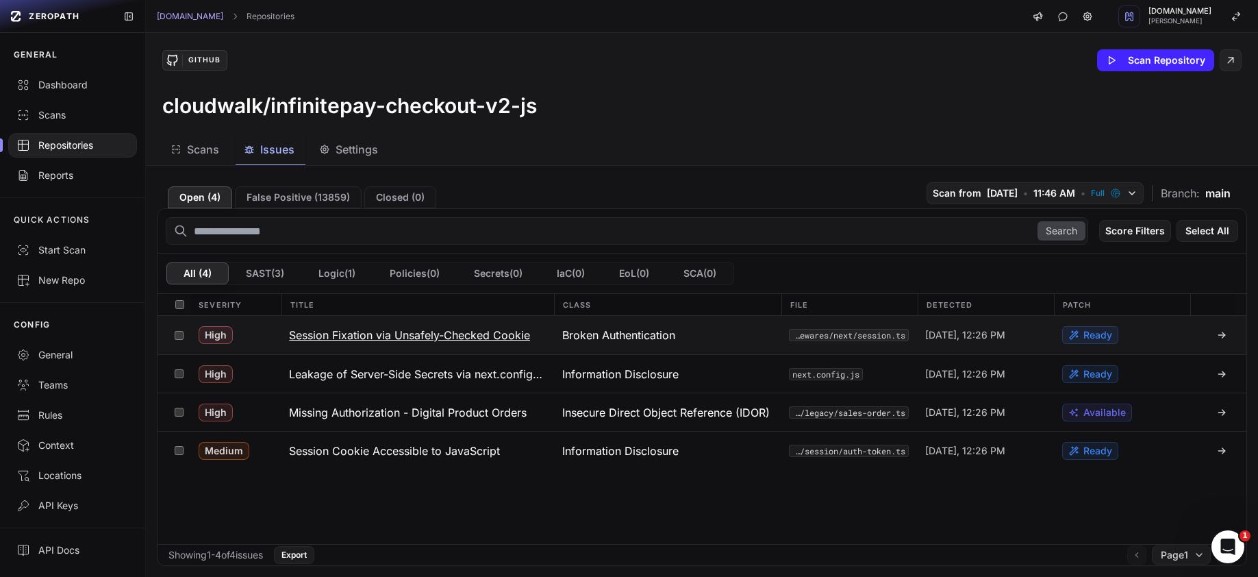
click at [381, 338] on h3 "Session Fixation via Unsafely-Checked Cookie" at bounding box center [409, 335] width 241 height 16
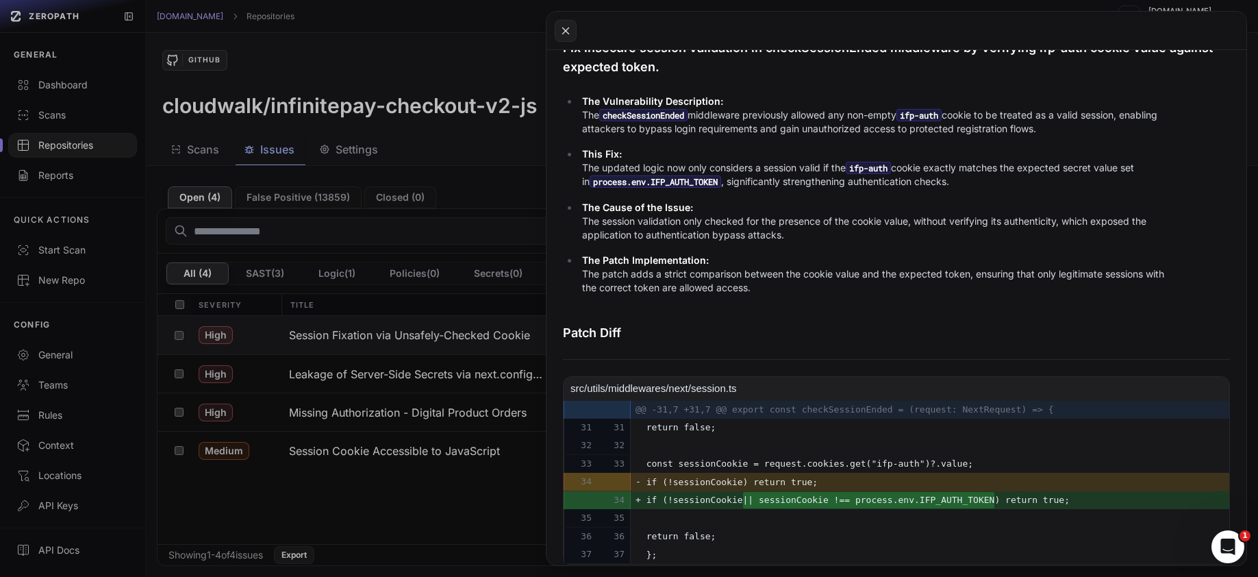
scroll to position [418, 0]
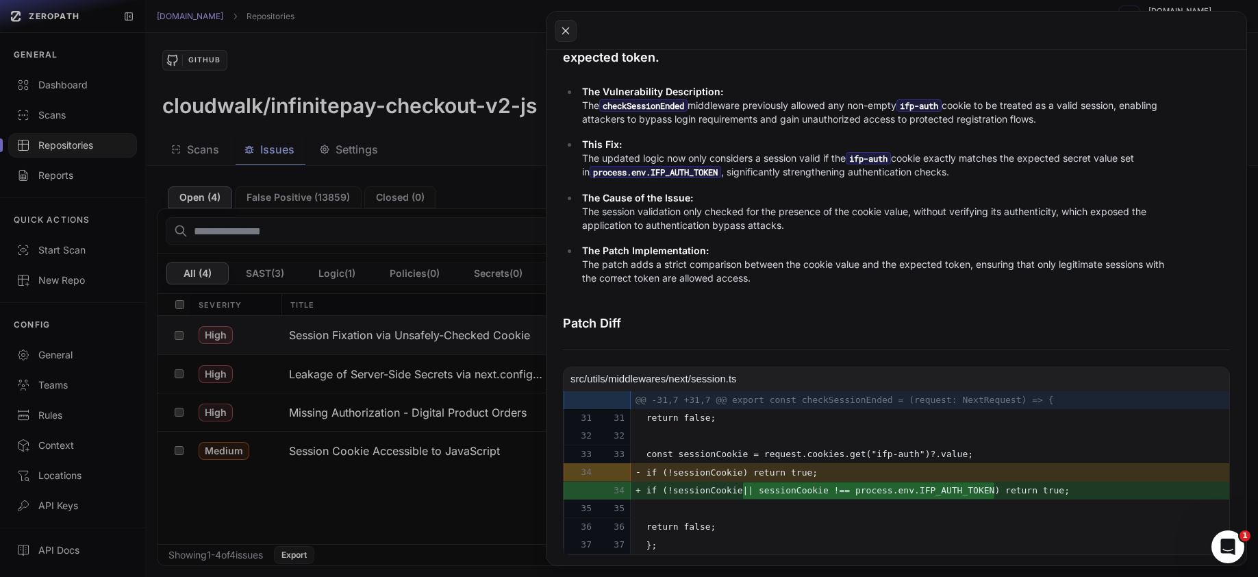
click at [515, 297] on button at bounding box center [629, 288] width 1258 height 577
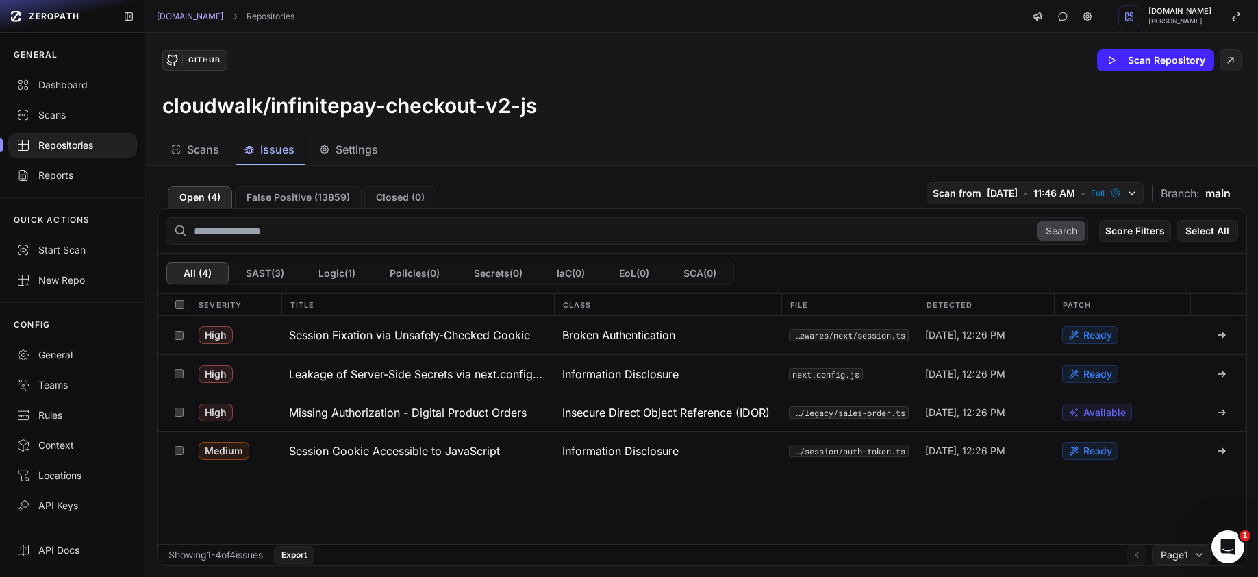
drag, startPoint x: 545, startPoint y: 118, endPoint x: 277, endPoint y: 119, distance: 268.5
click at [276, 119] on div "GitHub Scan Repository cloudwalk/infinitepay-checkout-v2-js" at bounding box center [702, 83] width 1112 height 101
click at [472, 334] on h3 "Session Fixation via Unsafely-Checked Cookie" at bounding box center [409, 335] width 241 height 16
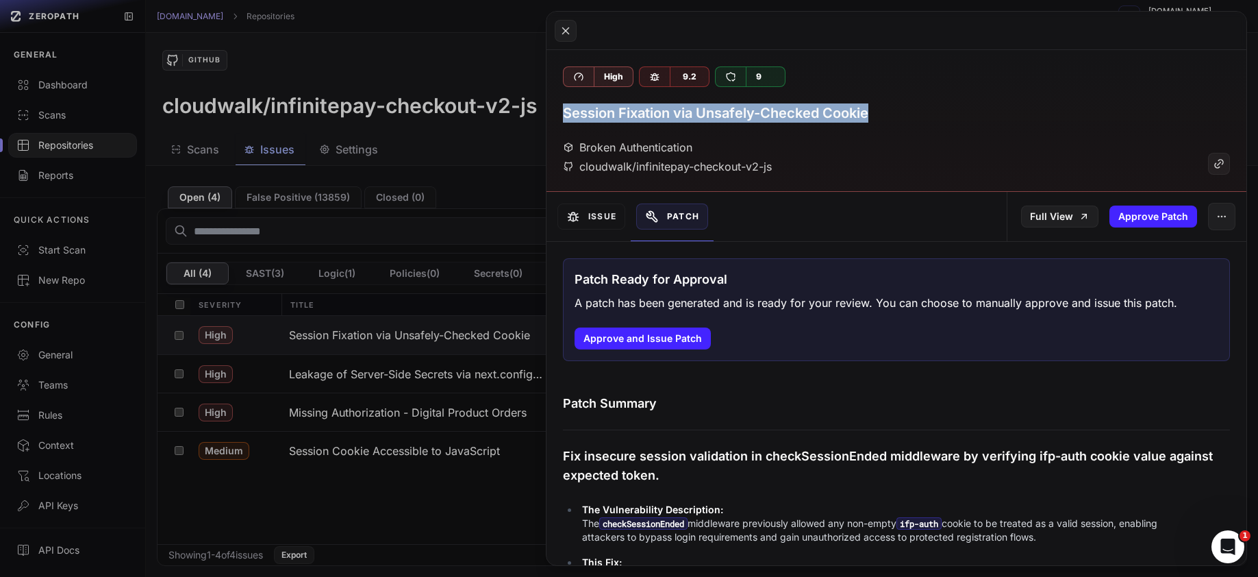
drag, startPoint x: 886, startPoint y: 118, endPoint x: 563, endPoint y: 116, distance: 322.6
click at [563, 116] on div "Session Fixation via Unsafely-Checked Cookie" at bounding box center [896, 112] width 667 height 19
copy h3 "Session Fixation via Unsafely-Checked Cookie"
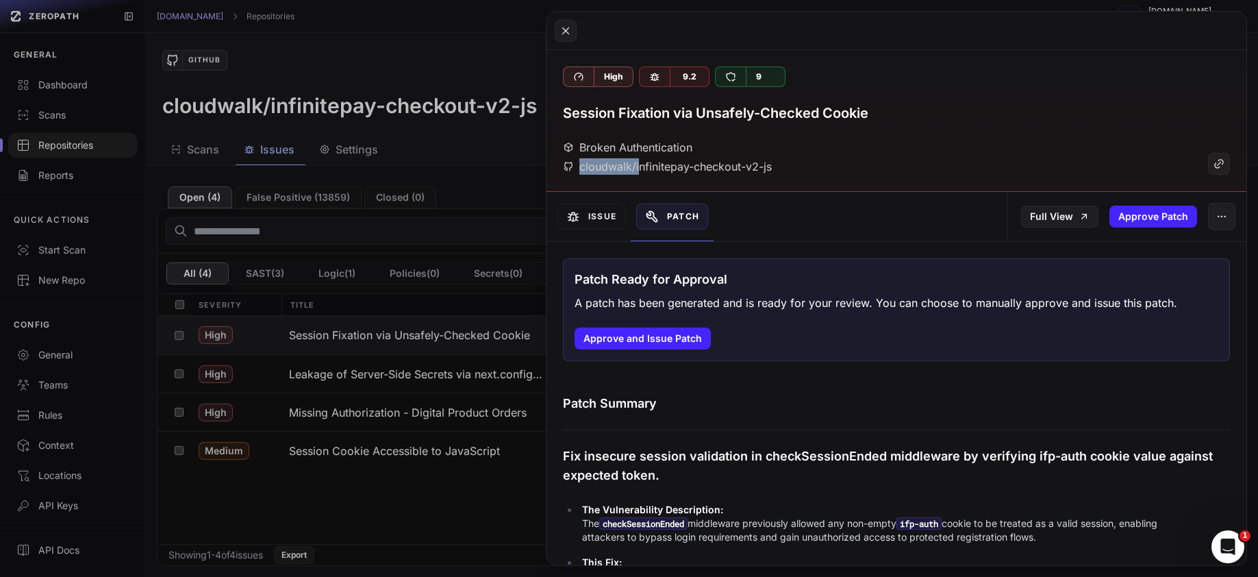
drag, startPoint x: 782, startPoint y: 169, endPoint x: 640, endPoint y: 170, distance: 141.8
click at [640, 170] on div "Broken Authentication cloudwalk/infinitepay-checkout-v2-js" at bounding box center [896, 157] width 667 height 36
click at [788, 160] on div "Broken Authentication cloudwalk/infinitepay-checkout-v2-js" at bounding box center [896, 157] width 667 height 36
click at [771, 168] on div "Broken Authentication cloudwalk/infinitepay-checkout-v2-js" at bounding box center [896, 157] width 667 height 36
copy div "cloudwalk/infinitepay-checkout-v2-js"
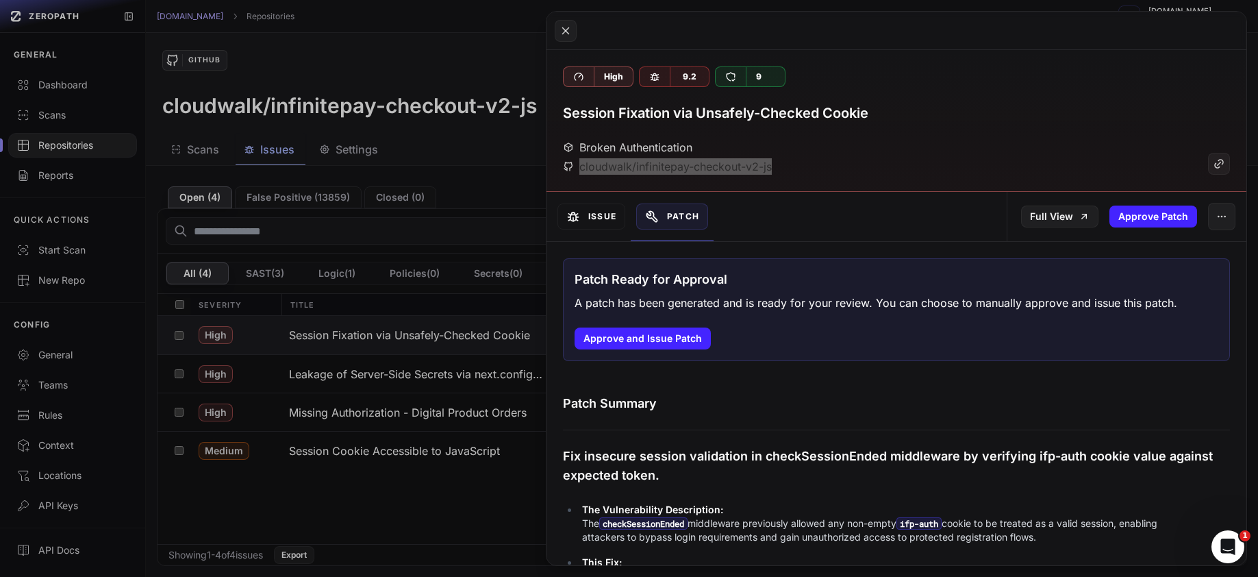
click at [605, 217] on button "Issue" at bounding box center [592, 216] width 68 height 26
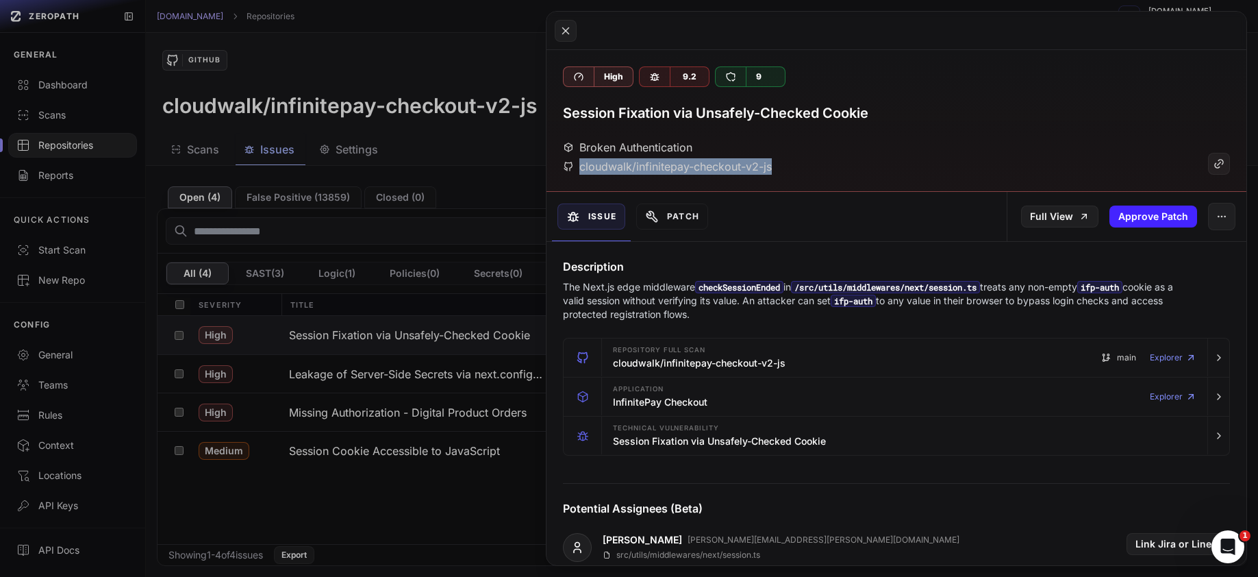
drag, startPoint x: 762, startPoint y: 314, endPoint x: 562, endPoint y: 282, distance: 202.0
click at [563, 282] on p "The Next.js edge middleware checkSessionEnded in /src/utils/middlewares/next/se…" at bounding box center [870, 300] width 614 height 41
copy p "The Next.js edge middleware checkSessionEnded in /src/utils/middlewares/next/se…"
click at [690, 214] on button "Patch" at bounding box center [672, 216] width 72 height 26
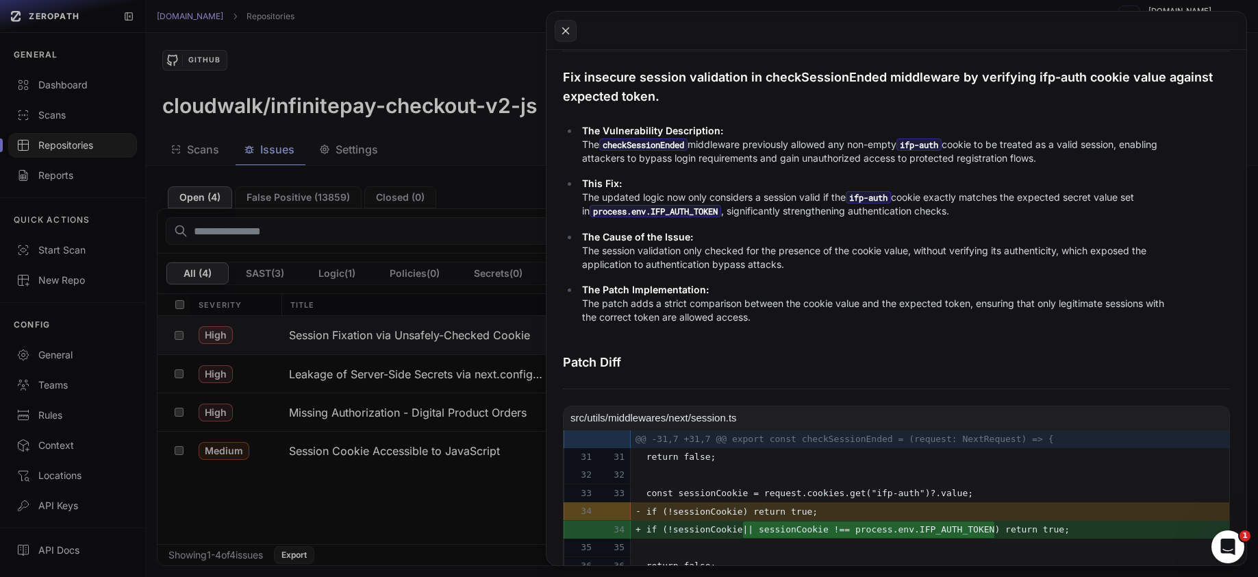
scroll to position [418, 0]
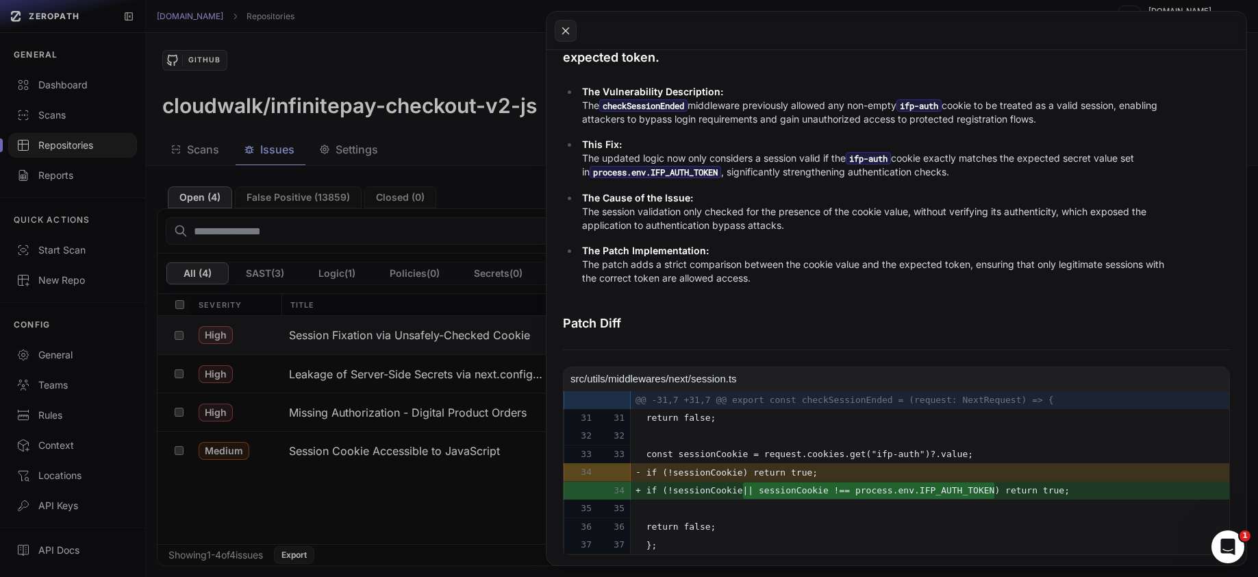
drag, startPoint x: 654, startPoint y: 490, endPoint x: 1085, endPoint y: 496, distance: 430.9
click at [1085, 496] on td "+ if (!sessionCookie || sessionCookie !== process.env.IFP_AUTH_TOKEN ) return t…" at bounding box center [897, 491] width 666 height 18
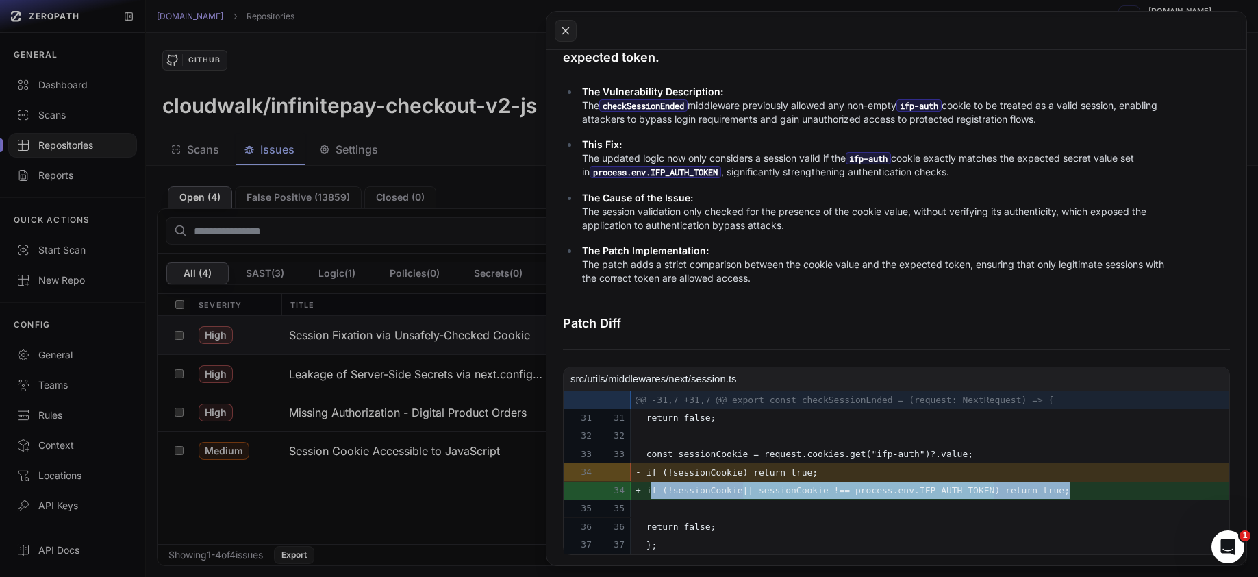
drag, startPoint x: 1091, startPoint y: 495, endPoint x: 651, endPoint y: 486, distance: 439.8
click at [651, 486] on td "+ if (!sessionCookie || sessionCookie !== process.env.IFP_AUTH_TOKEN ) return t…" at bounding box center [897, 491] width 666 height 18
copy span "if (!sessionCookie || sessionCookie !== process.env.IFP_AUTH_TOKEN ) return tru…"
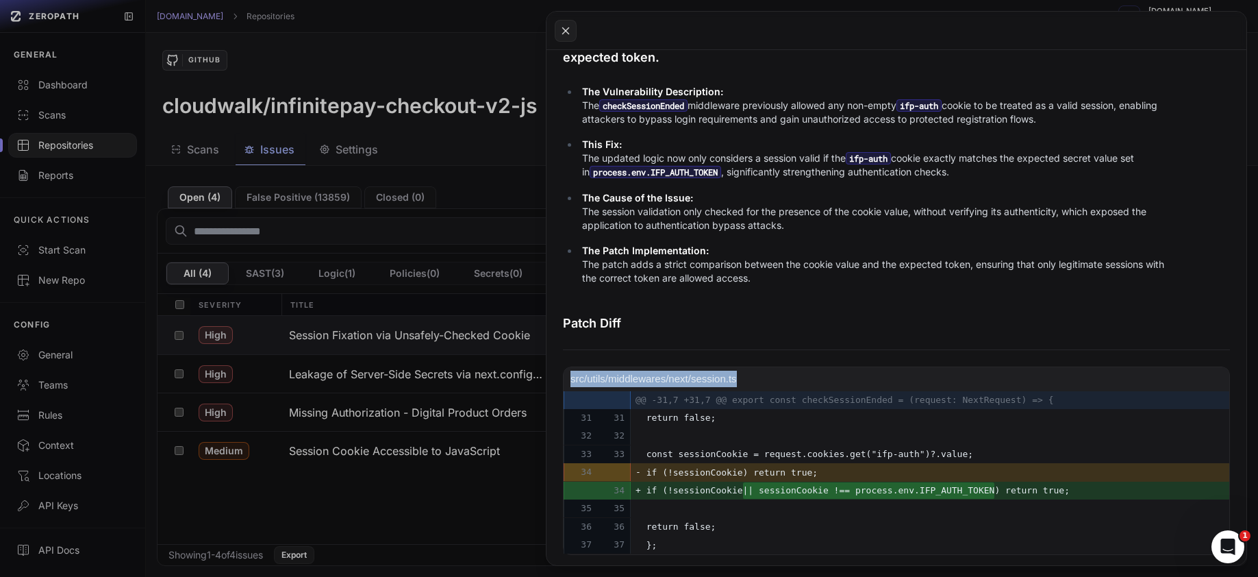
drag, startPoint x: 747, startPoint y: 380, endPoint x: 590, endPoint y: 370, distance: 157.9
click at [590, 371] on span "src/utils/middlewares/next/session.ts CHANGED" at bounding box center [897, 379] width 652 height 17
copy span "src/utils/middlewares/next/session.ts"
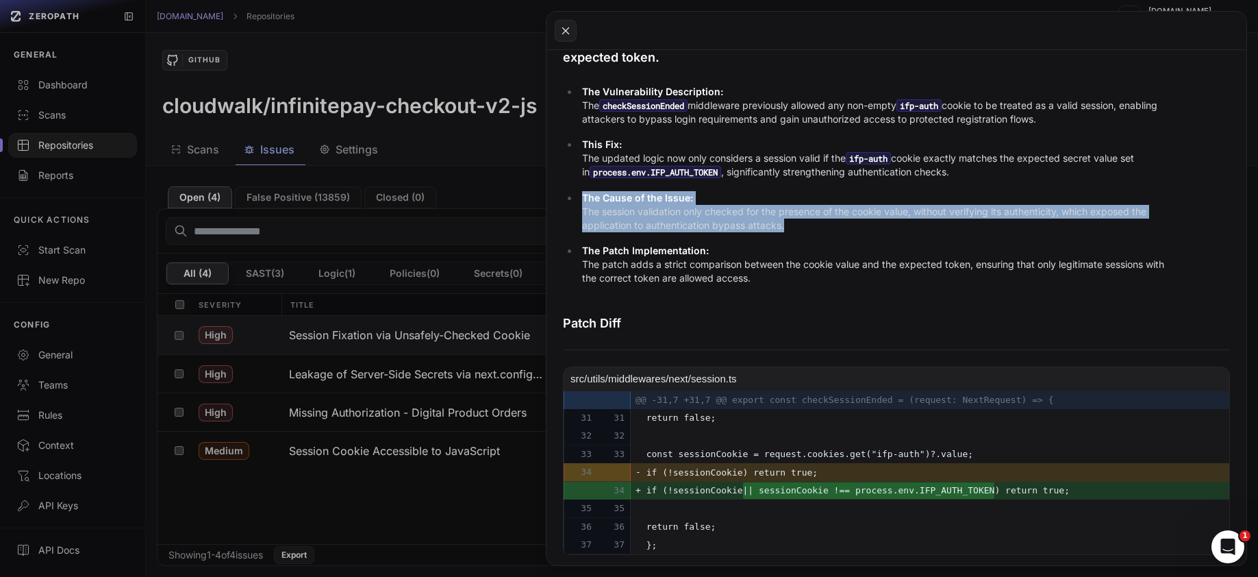
drag, startPoint x: 784, startPoint y: 226, endPoint x: 584, endPoint y: 201, distance: 202.2
click at [584, 201] on p "The Cause of the Issue: The session validation only checked for the presence of…" at bounding box center [879, 211] width 595 height 41
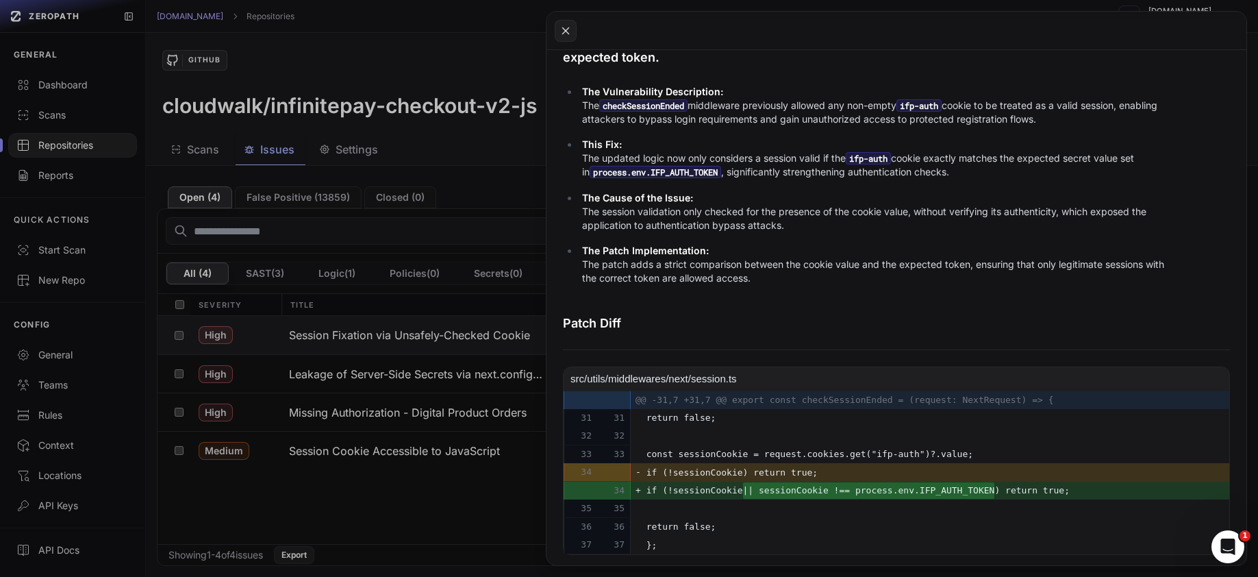
click at [800, 281] on p "The Patch Implementation: The patch adds a strict comparison between the cookie…" at bounding box center [879, 264] width 595 height 41
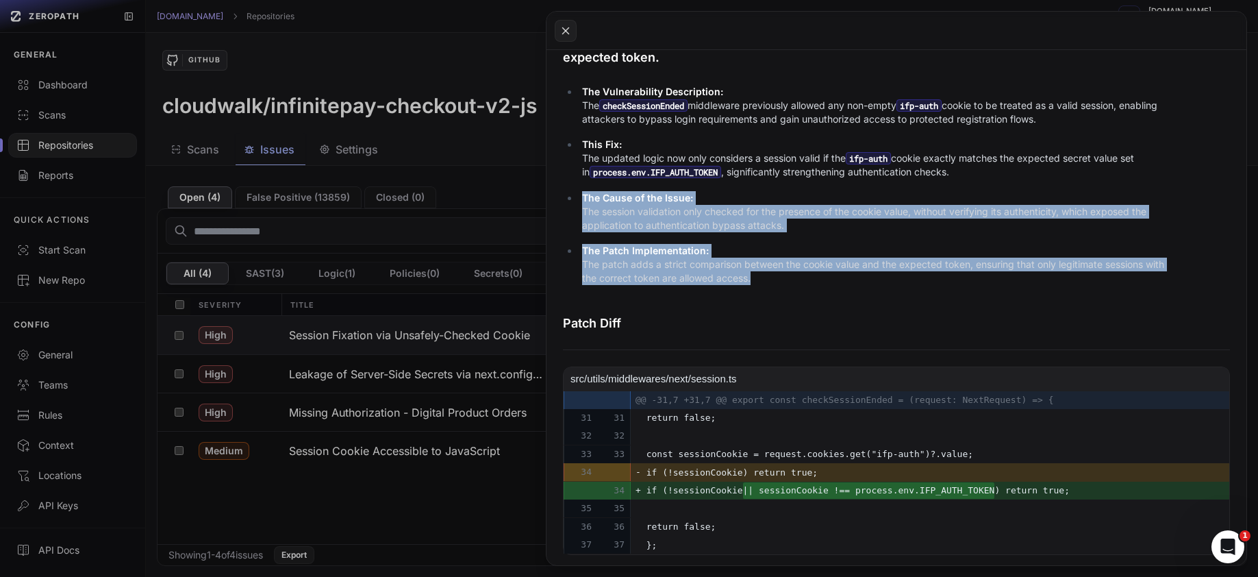
drag, startPoint x: 779, startPoint y: 273, endPoint x: 582, endPoint y: 202, distance: 209.7
click at [582, 202] on ul "The Vulnerability Description: The checkSessionEnded middleware previously allo…" at bounding box center [870, 185] width 614 height 201
copy ul "The Cause of the Issue: The session validation only checked for the presence of…"
click at [273, 144] on button at bounding box center [629, 288] width 1258 height 577
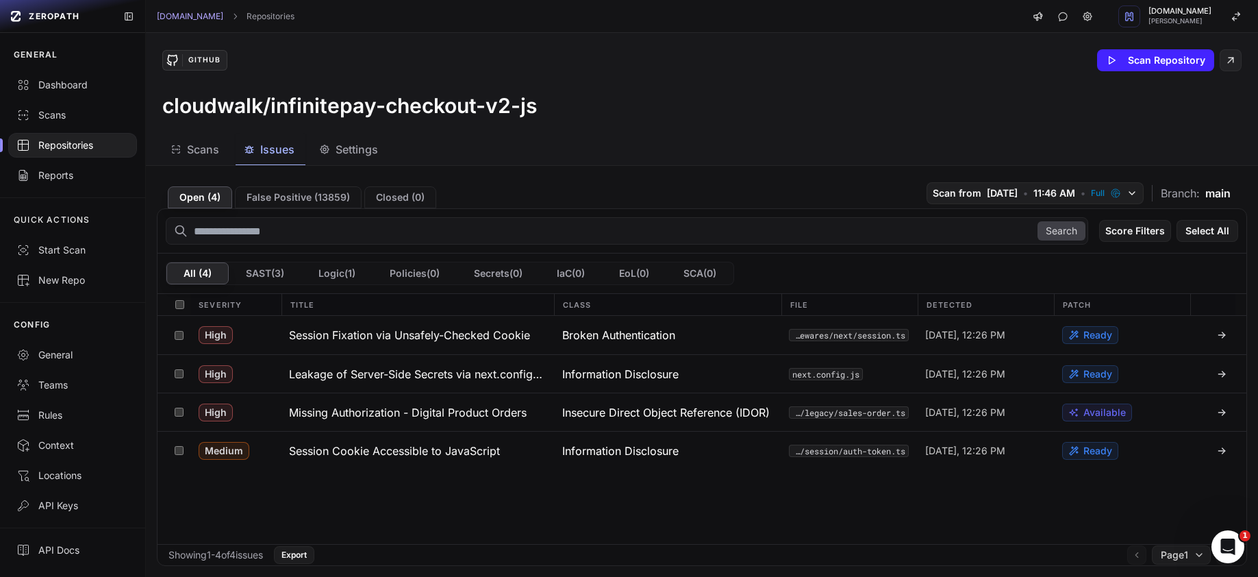
click at [275, 149] on span "Issues" at bounding box center [277, 149] width 34 height 16
click at [349, 336] on h3 "Session Fixation via Unsafely-Checked Cookie" at bounding box center [409, 335] width 241 height 16
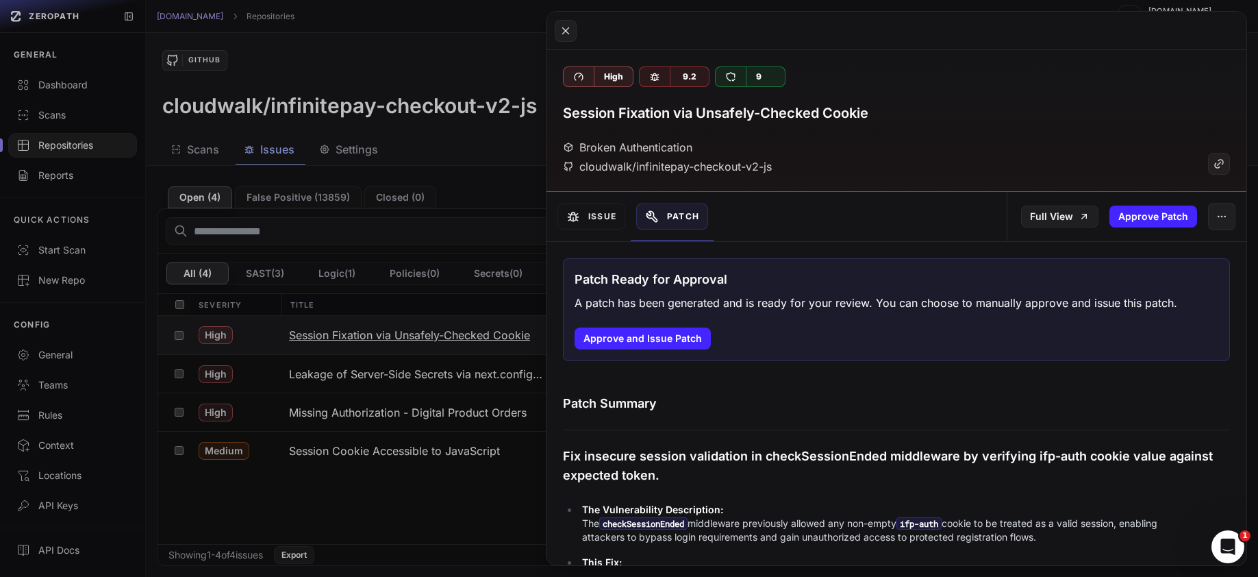
click at [349, 336] on button at bounding box center [629, 288] width 1258 height 577
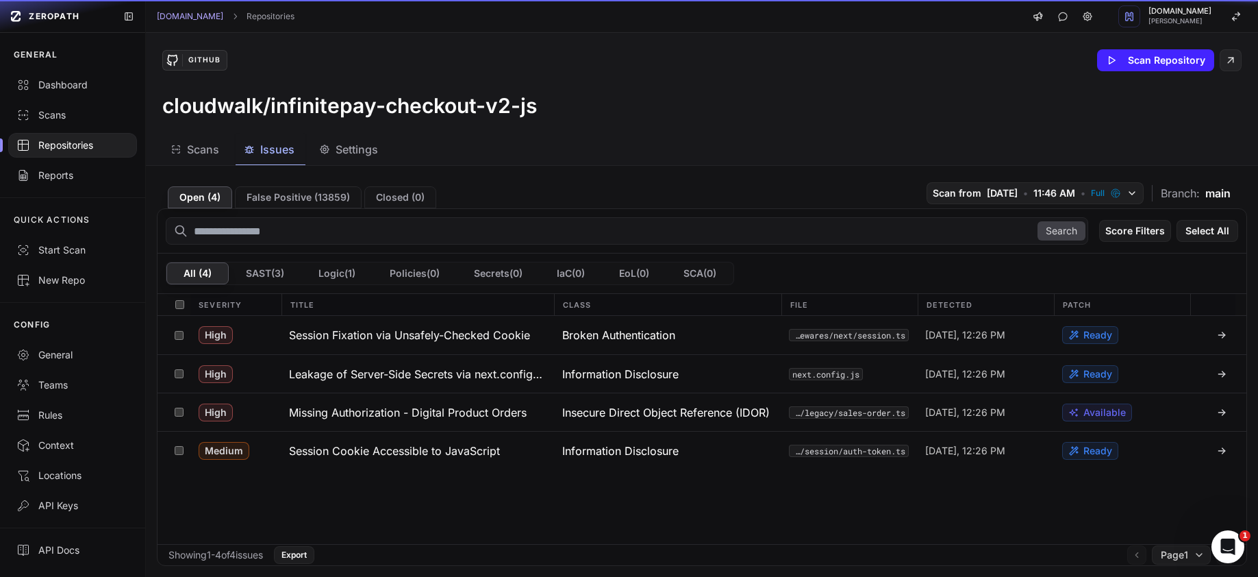
click at [273, 150] on span "Issues" at bounding box center [277, 149] width 34 height 16
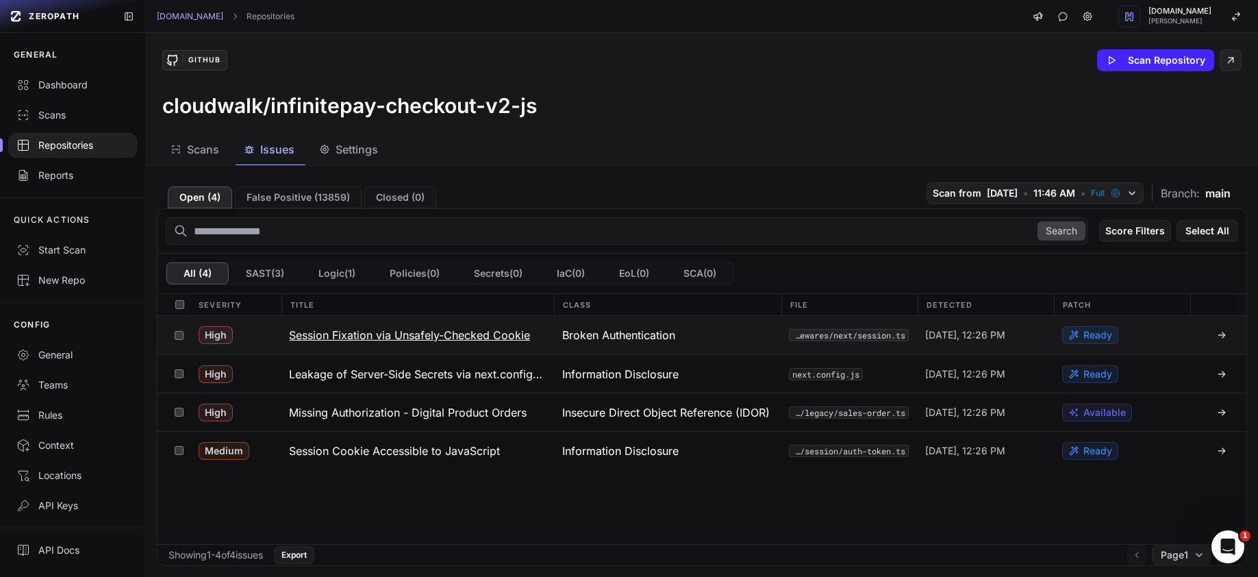
click at [462, 329] on h3 "Session Fixation via Unsafely-Checked Cookie" at bounding box center [409, 335] width 241 height 16
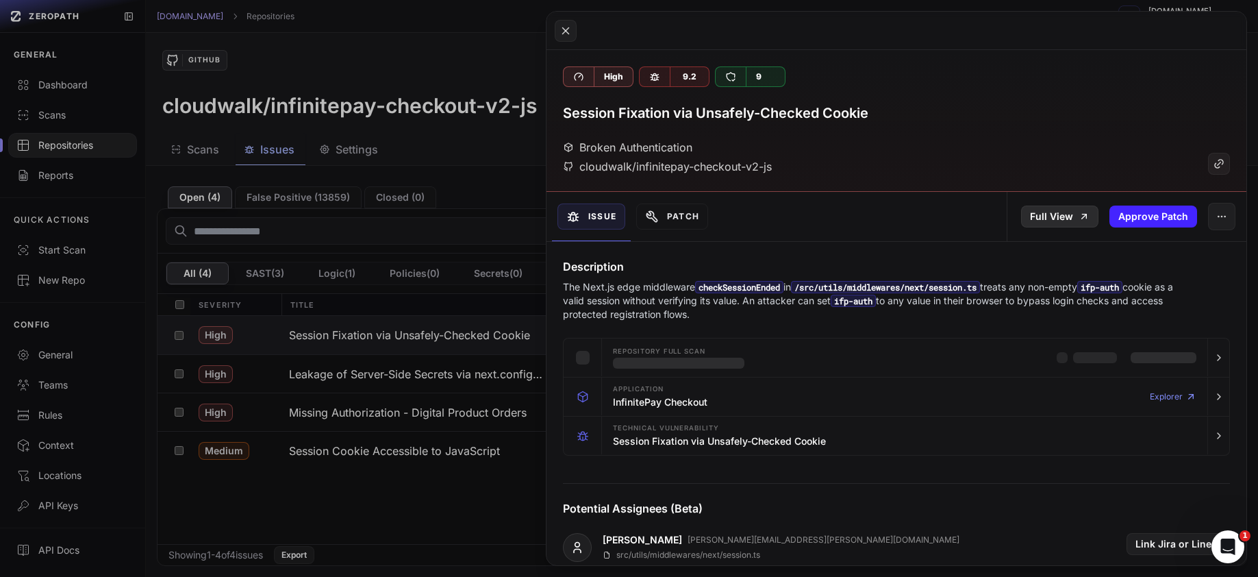
click at [1066, 211] on link "Full View" at bounding box center [1059, 216] width 77 height 22
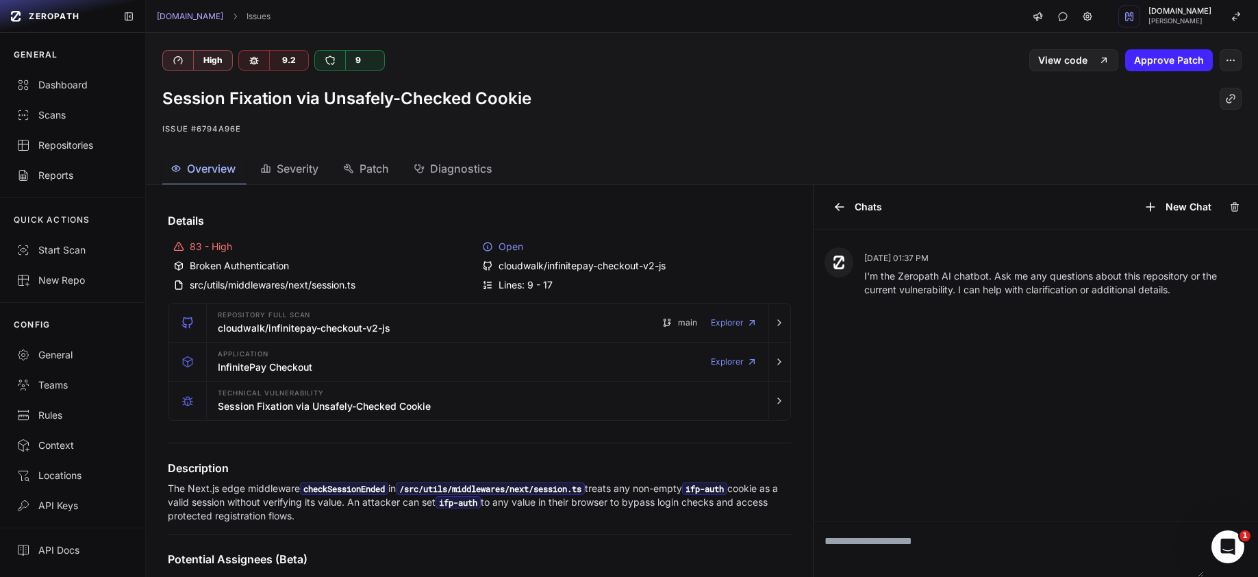
click at [651, 103] on div "Session Fixation via Unsafely-Checked Cookie" at bounding box center [701, 99] width 1079 height 22
